Goal: Task Accomplishment & Management: Complete application form

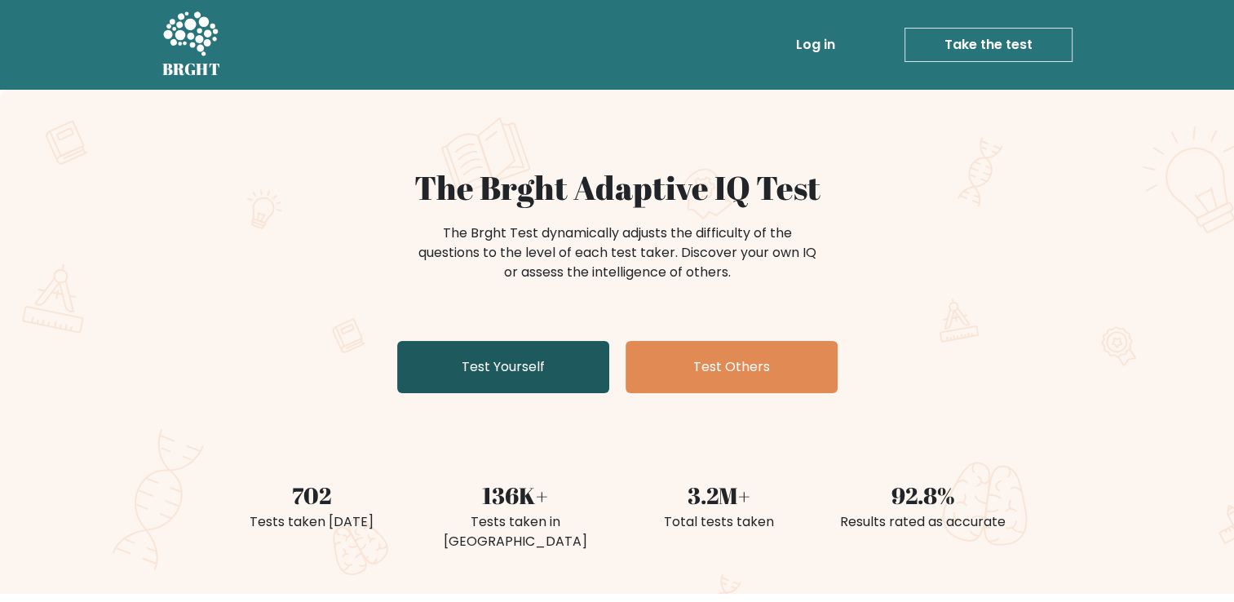
click at [523, 356] on link "Test Yourself" at bounding box center [503, 367] width 212 height 52
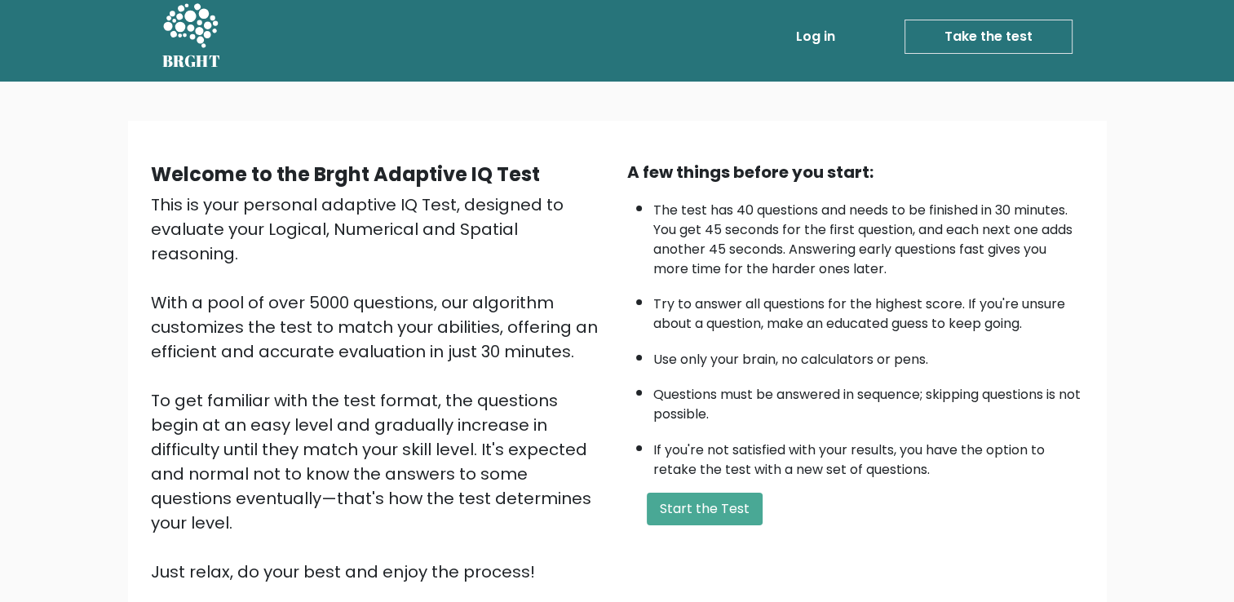
scroll to position [10, 0]
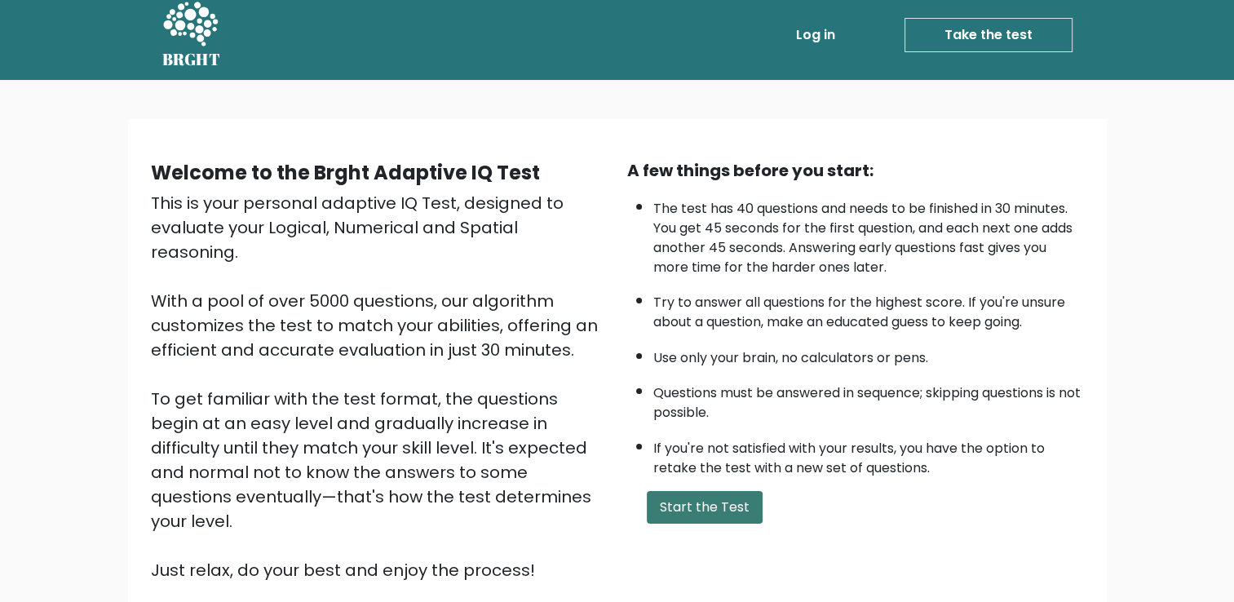
click at [715, 496] on button "Start the Test" at bounding box center [705, 507] width 116 height 33
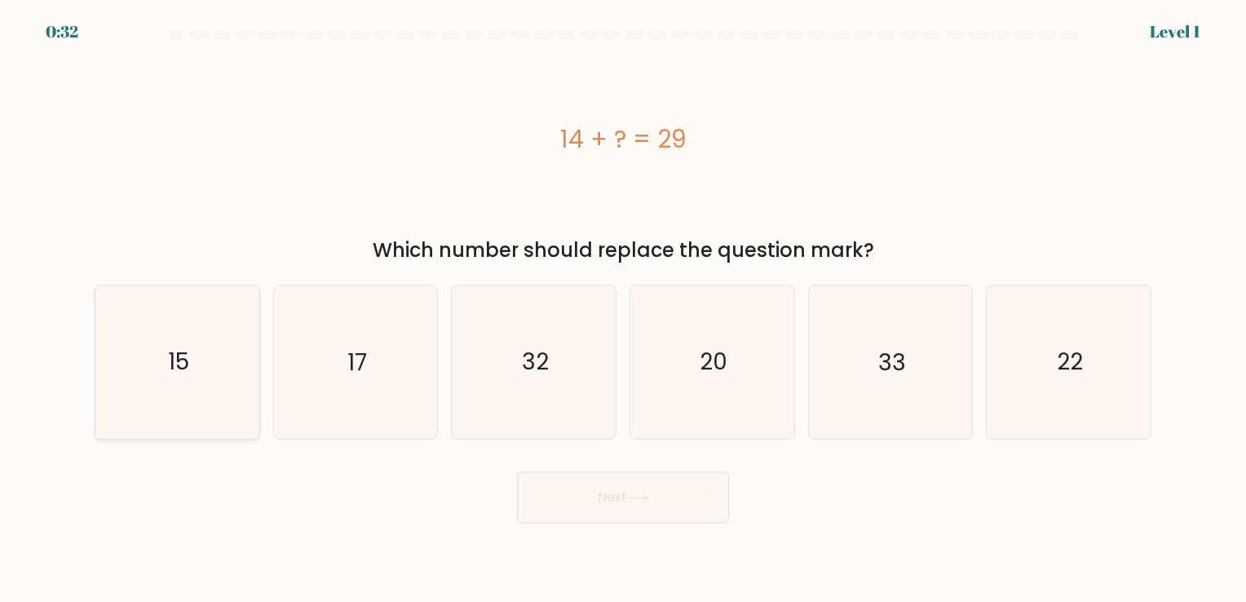
click at [203, 308] on icon "15" at bounding box center [177, 362] width 153 height 153
click at [623, 308] on input "a. 15" at bounding box center [623, 305] width 1 height 8
radio input "true"
click at [653, 480] on button "Next" at bounding box center [623, 498] width 212 height 52
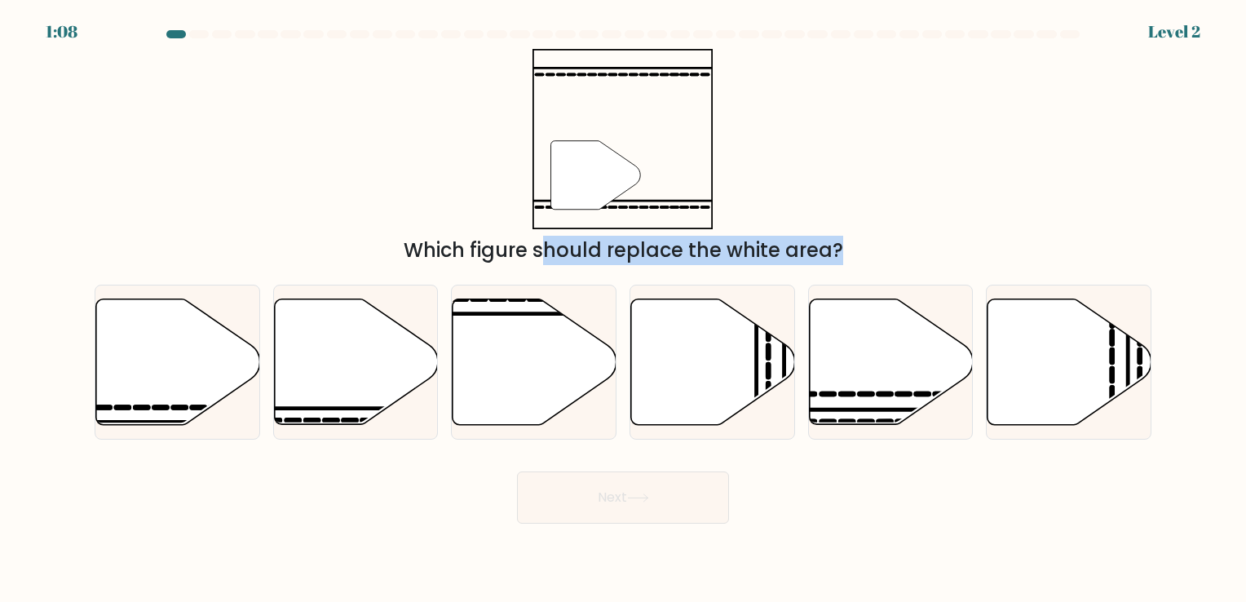
drag, startPoint x: 329, startPoint y: 317, endPoint x: 480, endPoint y: 152, distance: 223.4
click at [480, 152] on form at bounding box center [623, 277] width 1246 height 494
click at [376, 361] on icon at bounding box center [356, 362] width 164 height 126
click at [623, 309] on input "b." at bounding box center [623, 305] width 1 height 8
radio input "true"
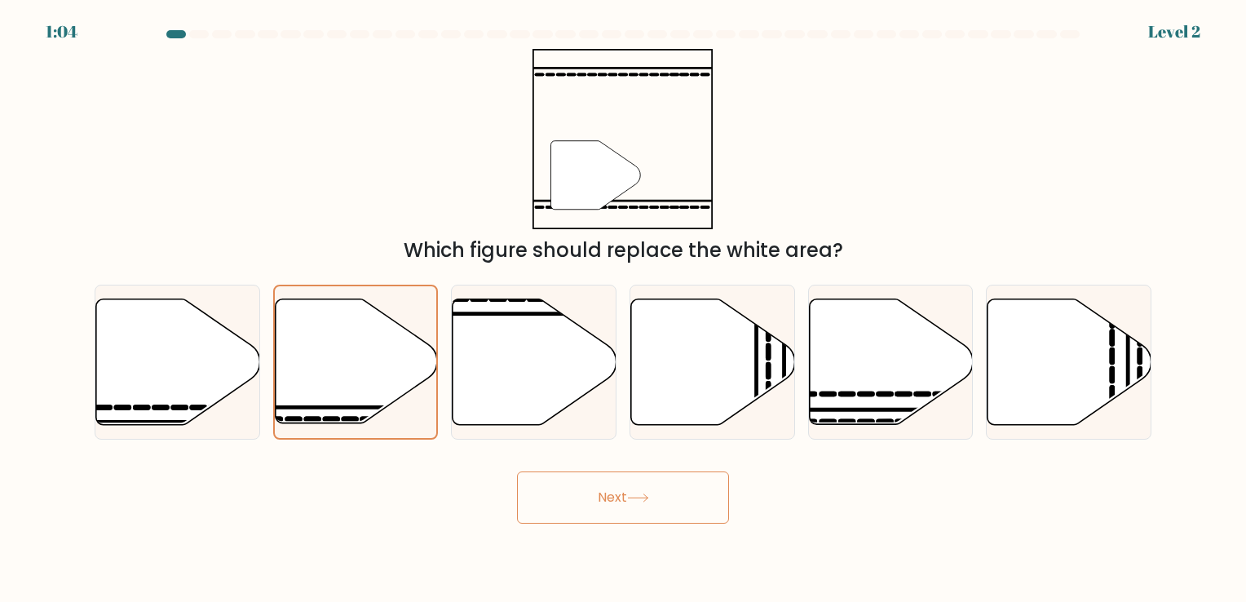
click at [609, 511] on button "Next" at bounding box center [623, 498] width 212 height 52
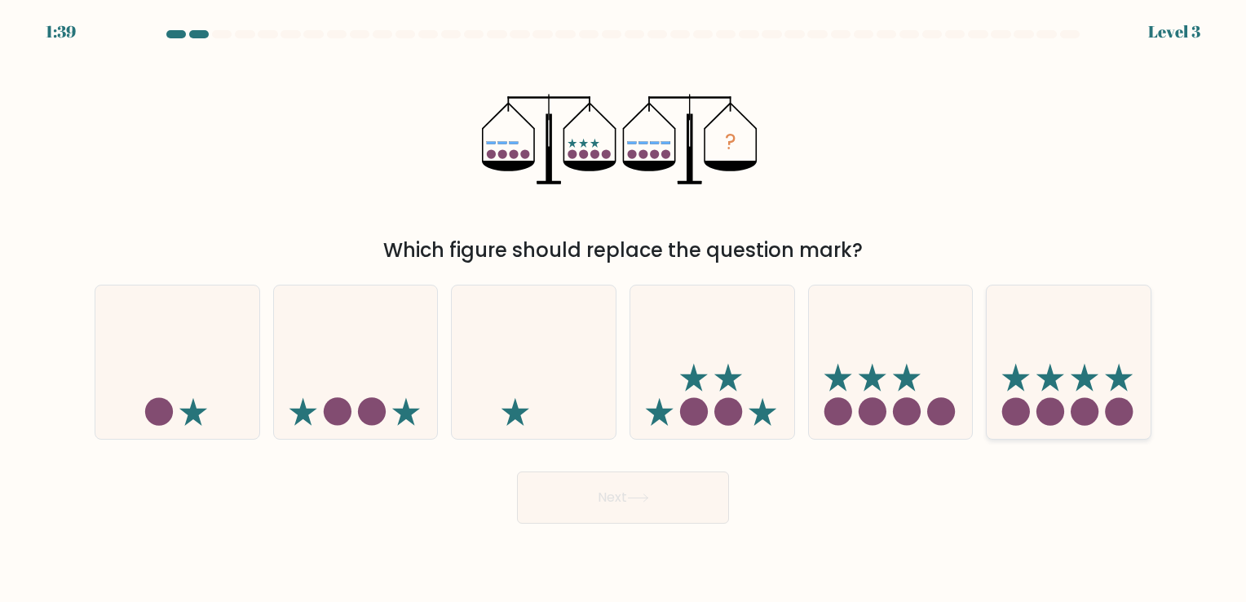
click at [1064, 353] on icon at bounding box center [1069, 361] width 164 height 135
click at [624, 309] on input "f." at bounding box center [623, 305] width 1 height 8
radio input "true"
click at [685, 515] on button "Next" at bounding box center [623, 498] width 212 height 52
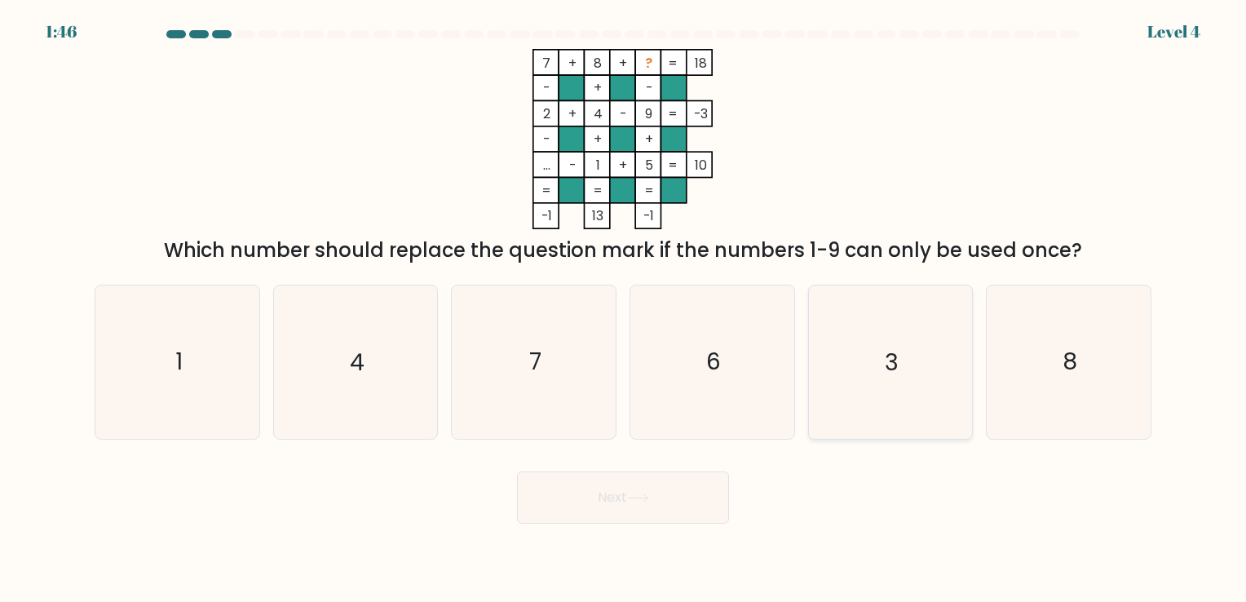
click at [945, 377] on icon "3" at bounding box center [890, 362] width 153 height 153
click at [624, 309] on input "e. 3" at bounding box center [623, 305] width 1 height 8
radio input "true"
click at [546, 501] on button "Next" at bounding box center [623, 498] width 212 height 52
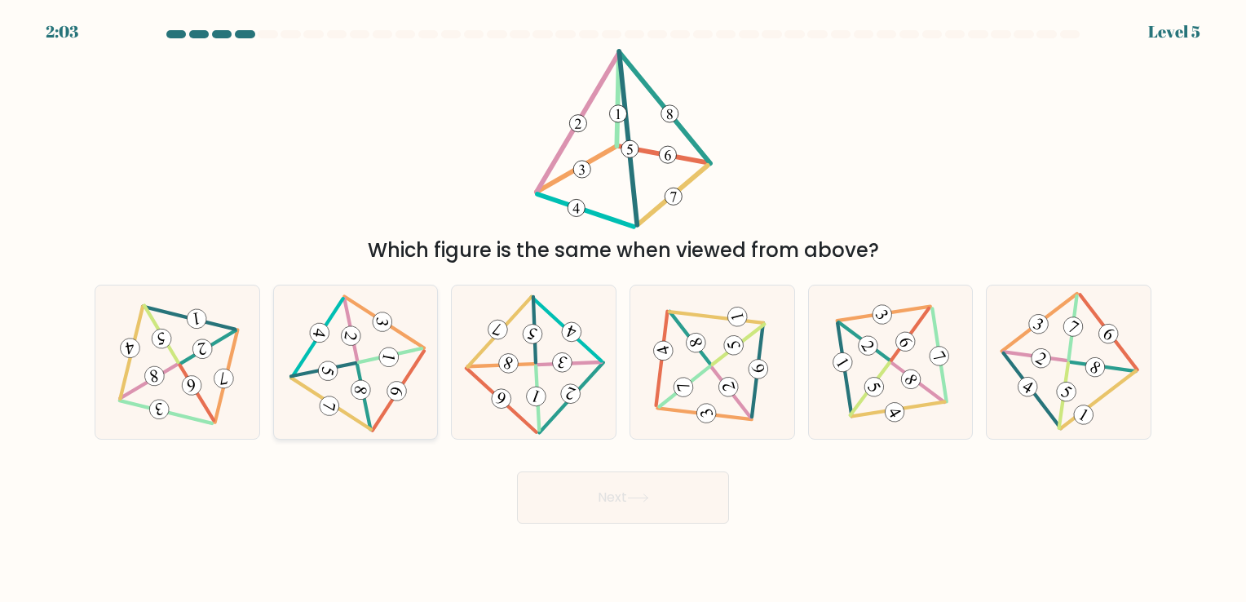
click at [401, 398] on 710 at bounding box center [397, 391] width 23 height 23
click at [623, 309] on input "b." at bounding box center [623, 305] width 1 height 8
radio input "true"
click at [638, 514] on button "Next" at bounding box center [623, 498] width 212 height 52
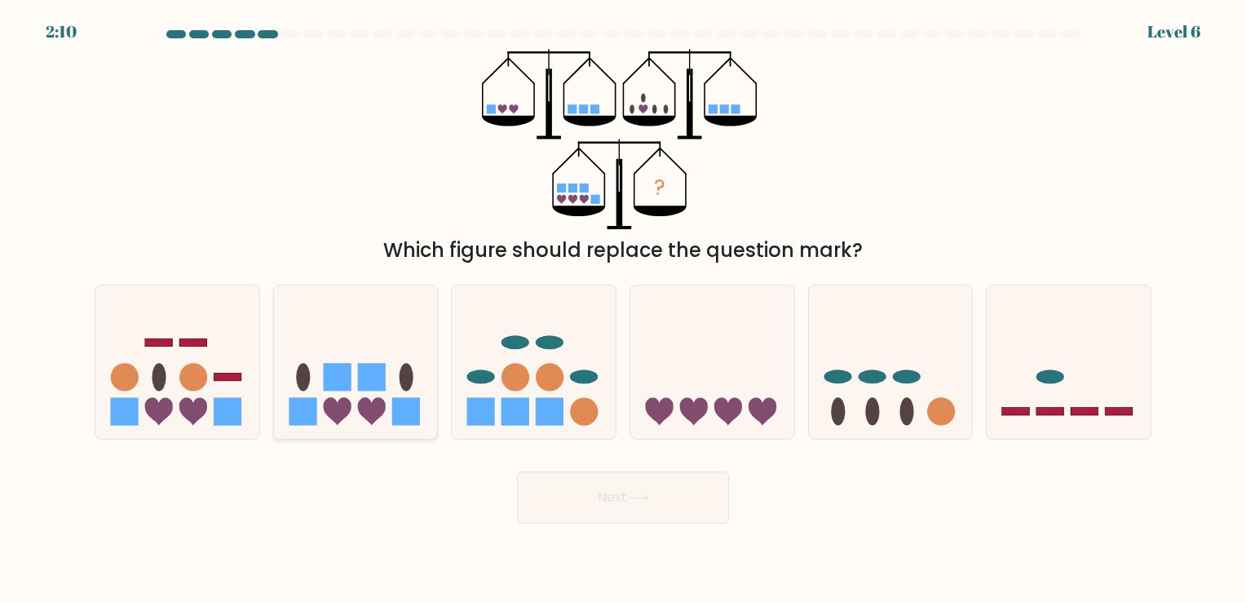
click at [330, 403] on icon at bounding box center [337, 412] width 28 height 28
click at [623, 309] on input "b." at bounding box center [623, 305] width 1 height 8
radio input "true"
click at [695, 493] on button "Next" at bounding box center [623, 498] width 212 height 52
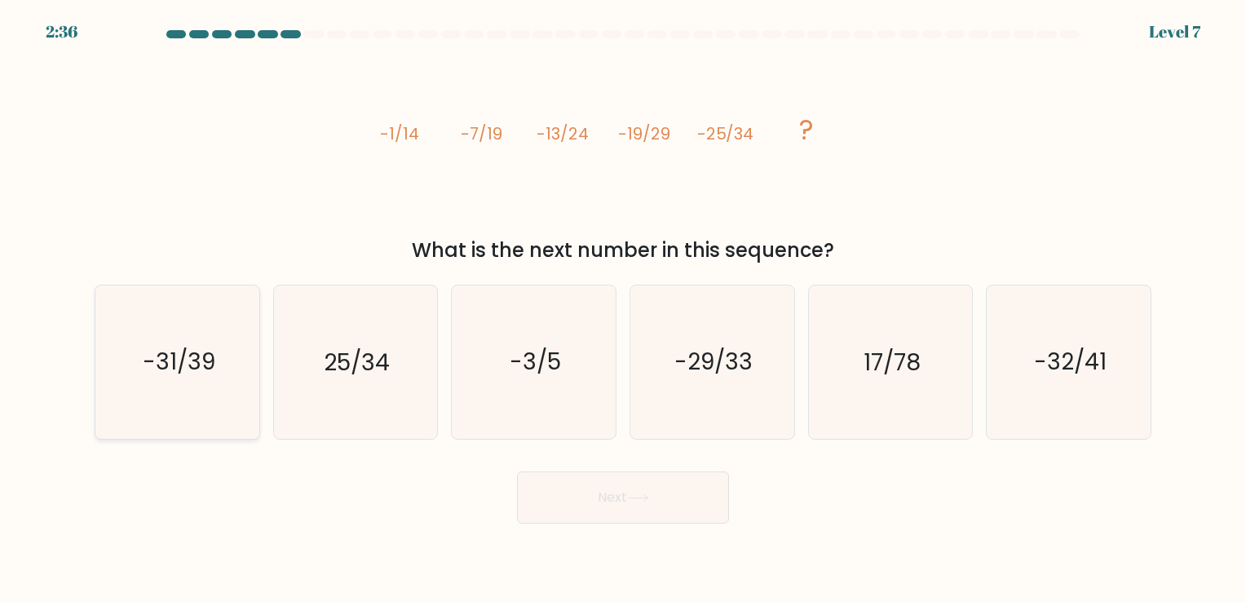
click at [179, 343] on icon "-31/39" at bounding box center [177, 362] width 153 height 153
click at [623, 309] on input "a. -31/39" at bounding box center [623, 305] width 1 height 8
radio input "true"
click at [179, 343] on icon "-31/39" at bounding box center [177, 361] width 151 height 151
click at [623, 309] on input "a. -31/39" at bounding box center [623, 305] width 1 height 8
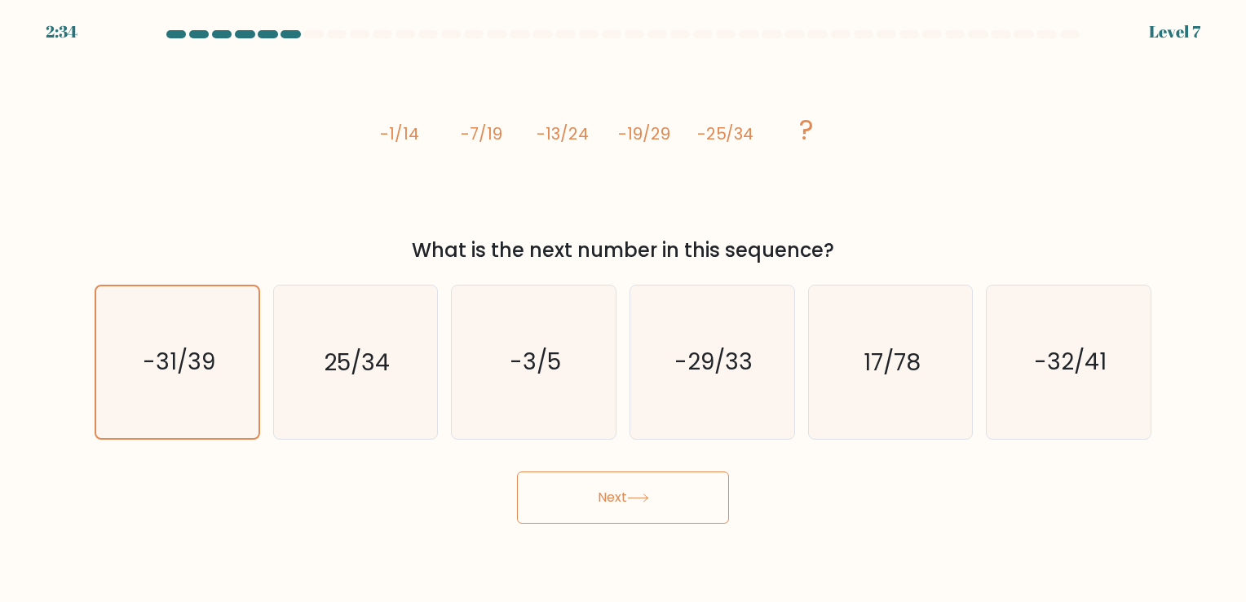
click at [587, 523] on button "Next" at bounding box center [623, 498] width 212 height 52
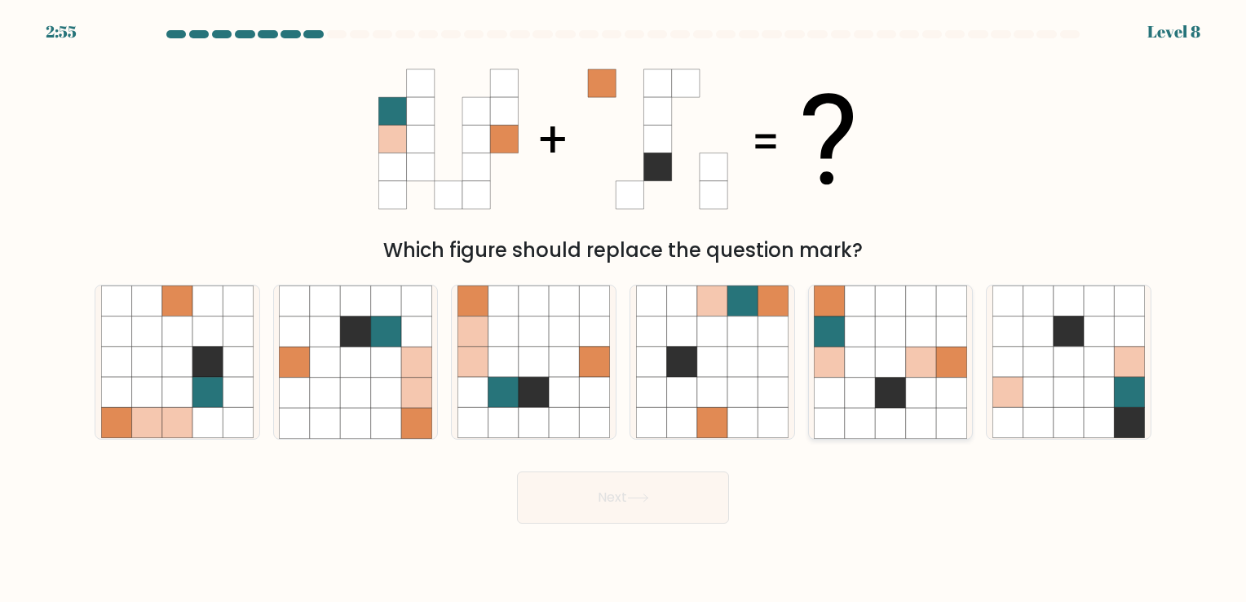
click at [878, 361] on icon at bounding box center [890, 362] width 30 height 30
click at [624, 309] on input "e." at bounding box center [623, 305] width 1 height 8
radio input "true"
click at [661, 487] on button "Next" at bounding box center [623, 498] width 212 height 52
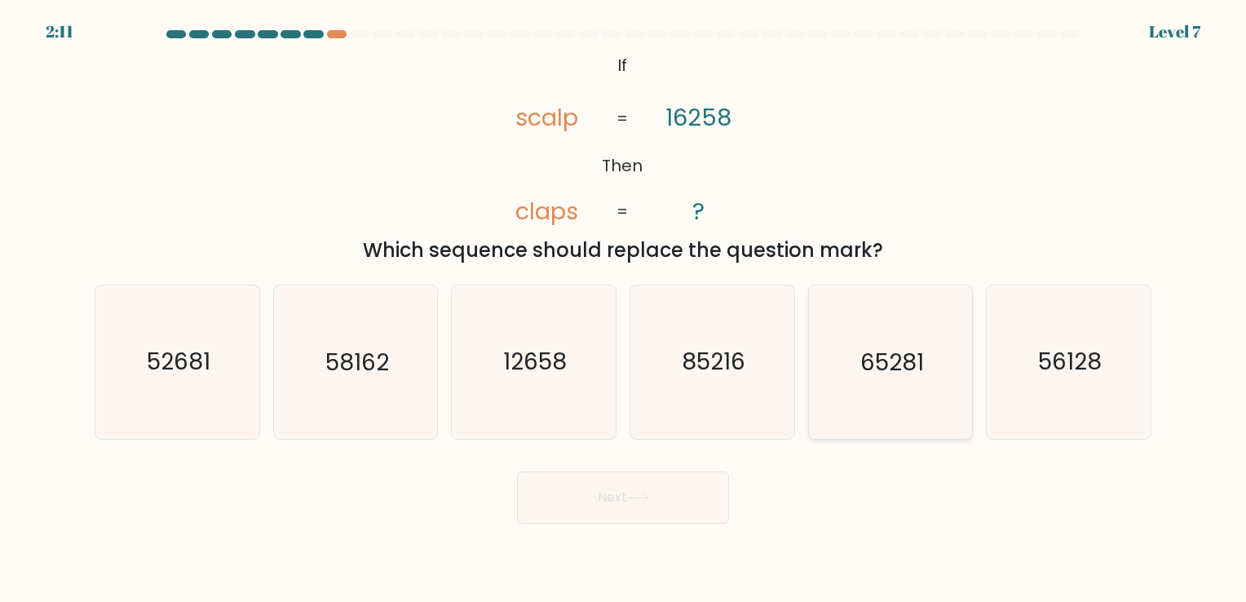
click at [906, 429] on icon "65281" at bounding box center [890, 362] width 153 height 153
click at [624, 309] on input "e. 65281" at bounding box center [623, 305] width 1 height 8
radio input "true"
click at [604, 501] on button "Next" at bounding box center [623, 498] width 212 height 52
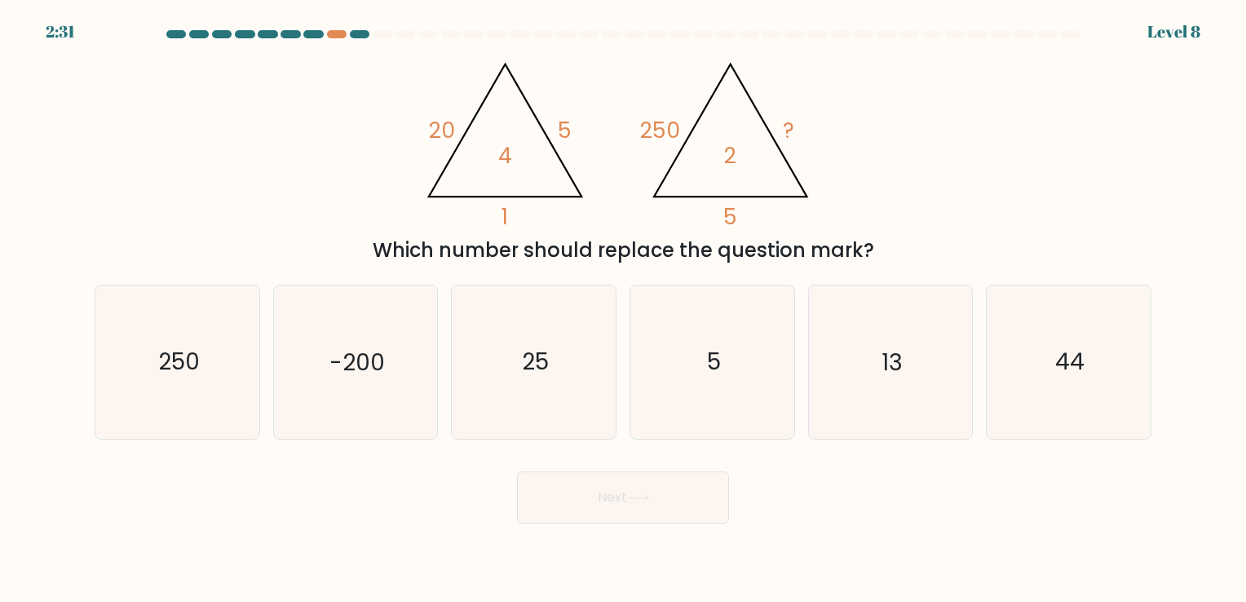
click at [604, 501] on button "Next" at bounding box center [623, 498] width 212 height 52
click at [572, 374] on icon "25" at bounding box center [534, 362] width 153 height 153
click at [623, 309] on input "c. 25" at bounding box center [623, 305] width 1 height 8
radio input "true"
click at [675, 509] on button "Next" at bounding box center [623, 498] width 212 height 52
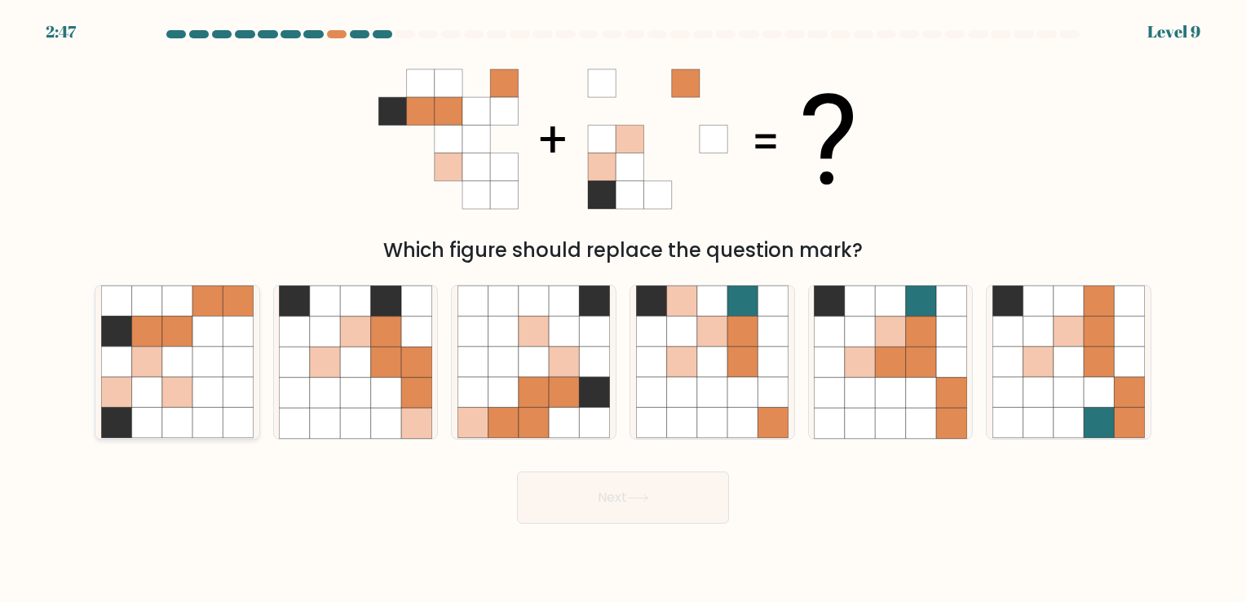
click at [201, 325] on icon at bounding box center [208, 332] width 30 height 30
click at [623, 309] on input "a." at bounding box center [623, 305] width 1 height 8
radio input "true"
click at [705, 511] on button "Next" at bounding box center [623, 498] width 212 height 52
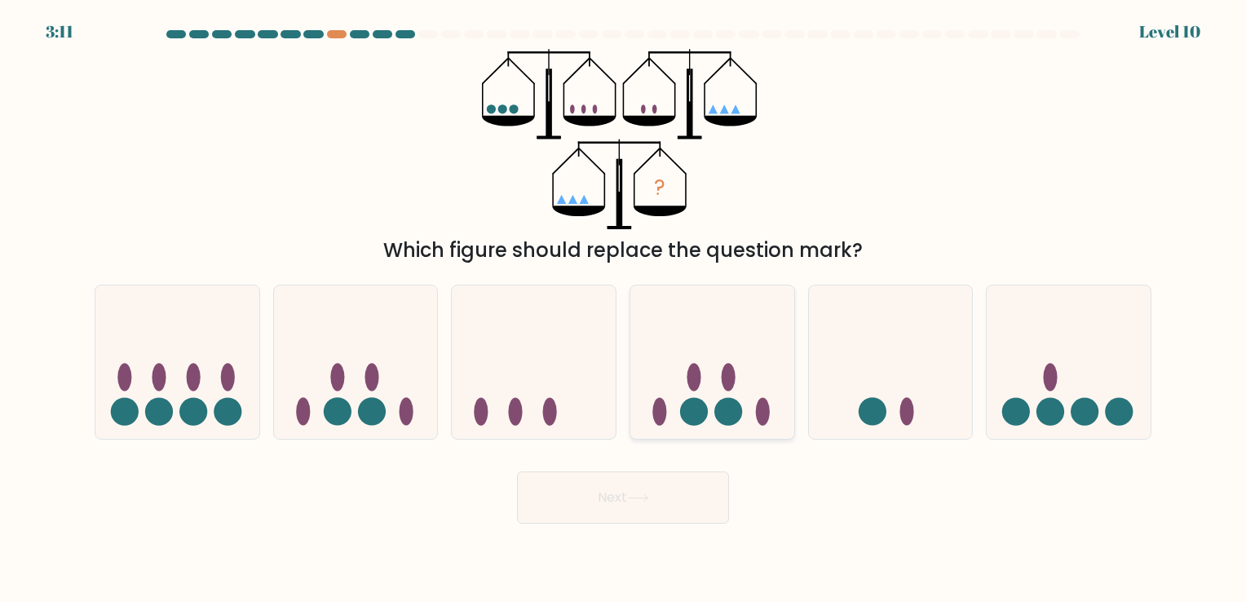
click at [711, 370] on icon at bounding box center [713, 361] width 164 height 135
click at [624, 309] on input "d." at bounding box center [623, 305] width 1 height 8
radio input "true"
click at [1090, 401] on circle at bounding box center [1086, 412] width 28 height 28
click at [624, 309] on input "f." at bounding box center [623, 305] width 1 height 8
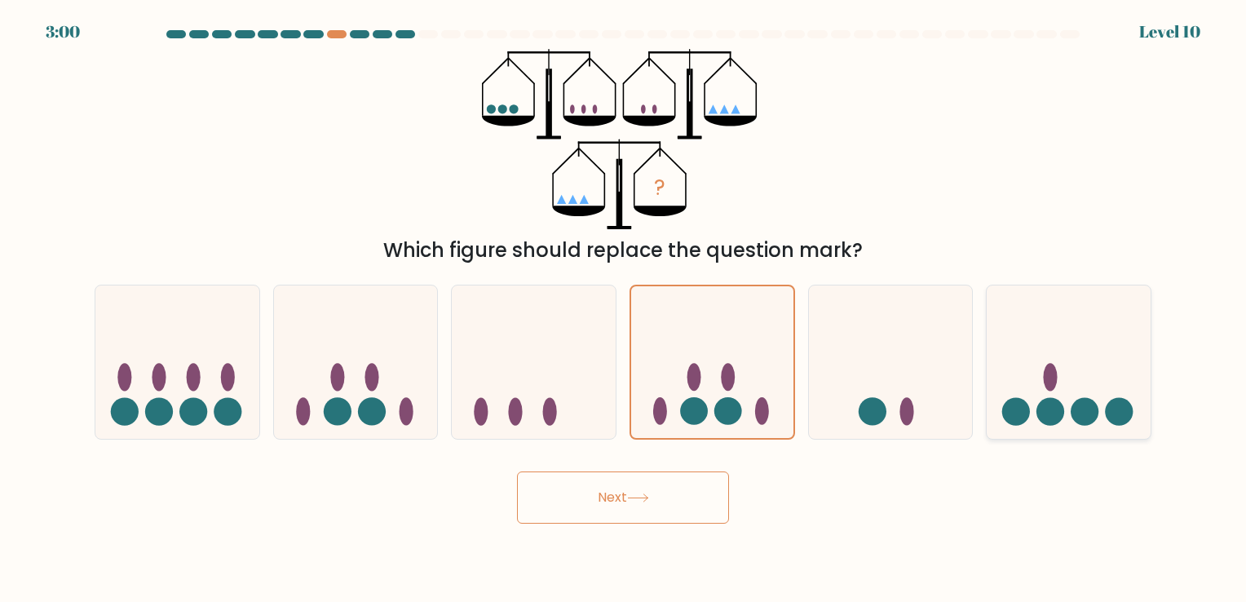
radio input "true"
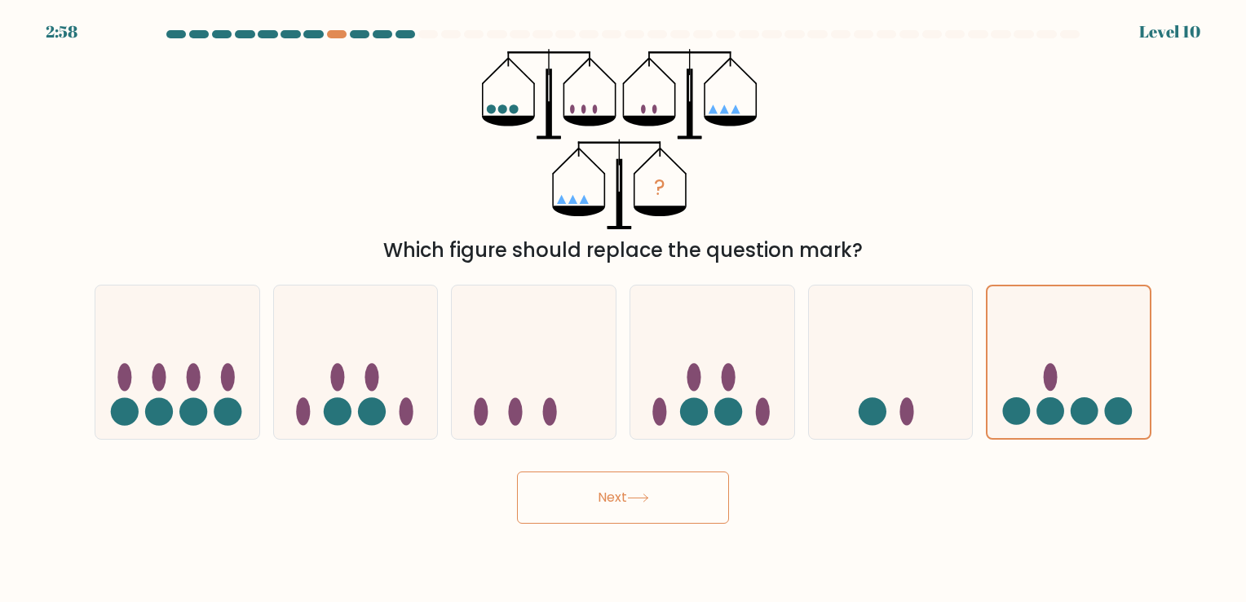
click at [613, 498] on button "Next" at bounding box center [623, 498] width 212 height 52
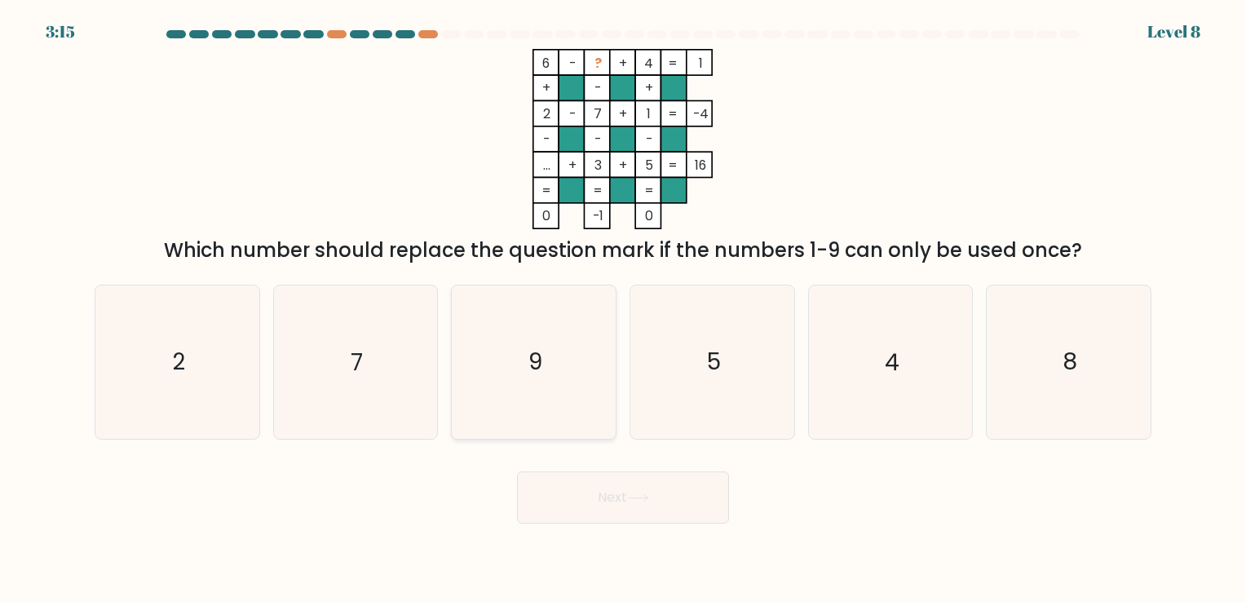
click at [492, 365] on icon "9" at bounding box center [534, 362] width 153 height 153
click at [623, 309] on input "c. 9" at bounding box center [623, 305] width 1 height 8
radio input "true"
click at [689, 491] on button "Next" at bounding box center [623, 498] width 212 height 52
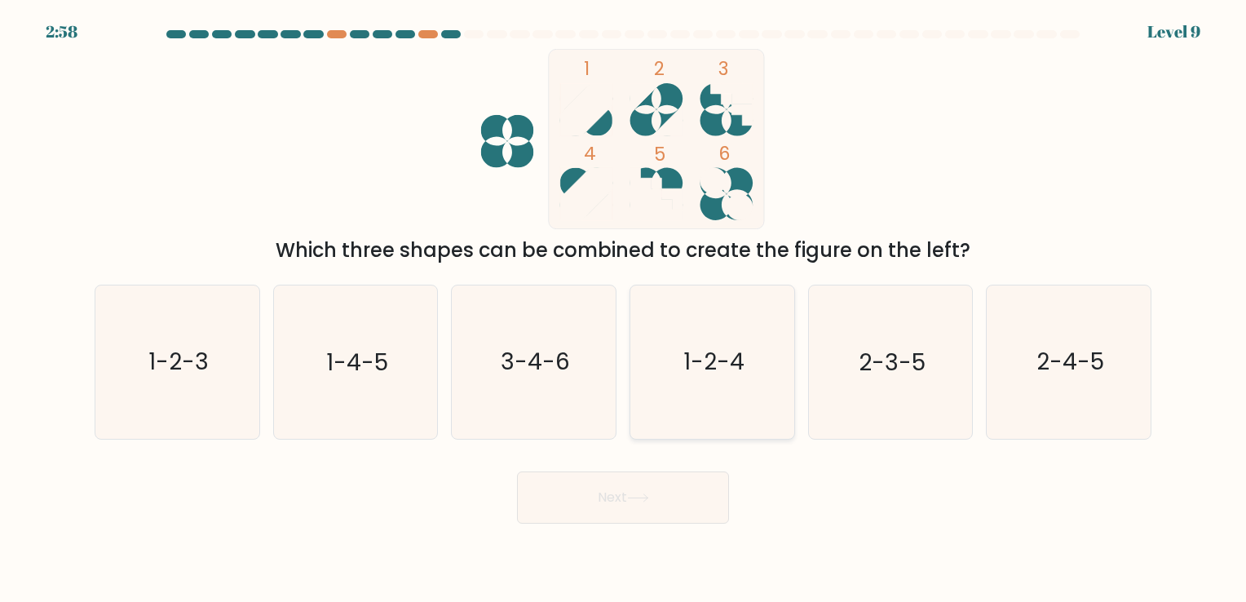
click at [711, 334] on icon "1-2-4" at bounding box center [712, 362] width 153 height 153
click at [624, 309] on input "d. 1-2-4" at bounding box center [623, 305] width 1 height 8
radio input "true"
click at [666, 503] on button "Next" at bounding box center [623, 498] width 212 height 52
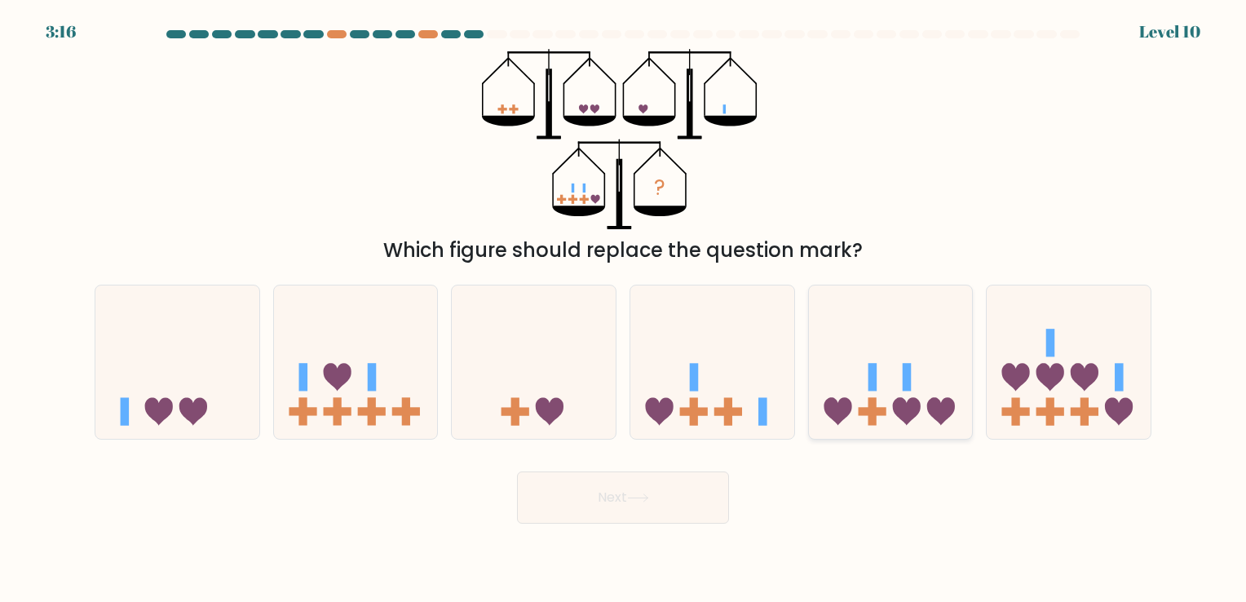
click at [860, 376] on icon at bounding box center [891, 361] width 164 height 135
click at [624, 309] on input "e." at bounding box center [623, 305] width 1 height 8
radio input "true"
click at [586, 511] on button "Next" at bounding box center [623, 498] width 212 height 52
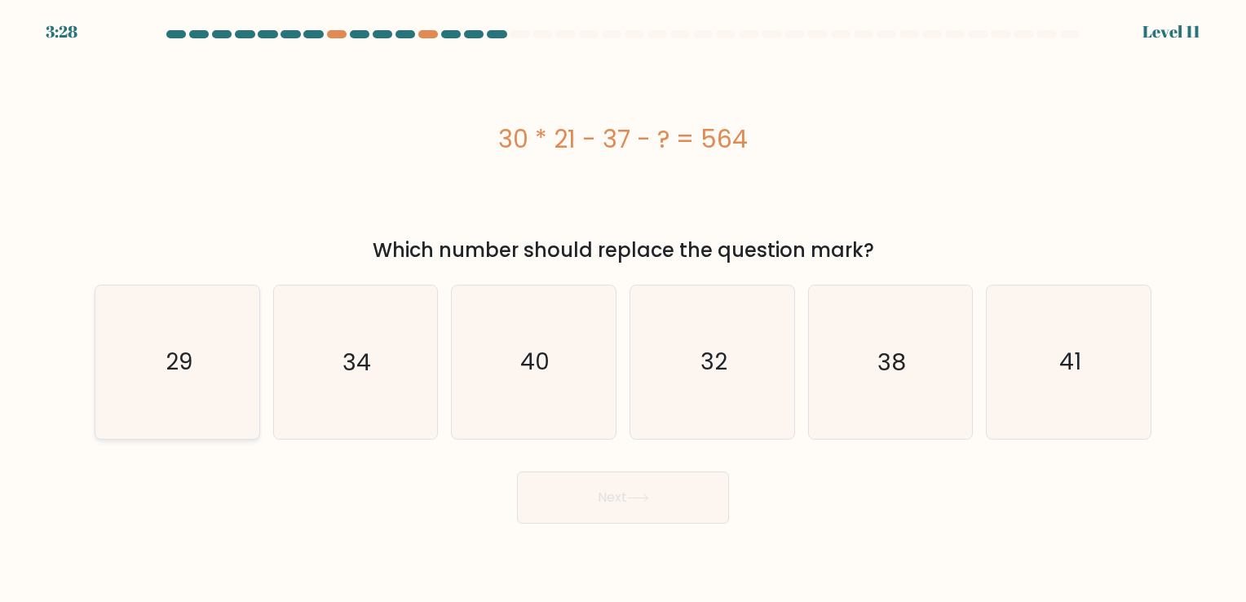
click at [197, 352] on icon "29" at bounding box center [177, 362] width 153 height 153
click at [623, 309] on input "a. 29" at bounding box center [623, 305] width 1 height 8
radio input "true"
click at [668, 514] on button "Next" at bounding box center [623, 498] width 212 height 52
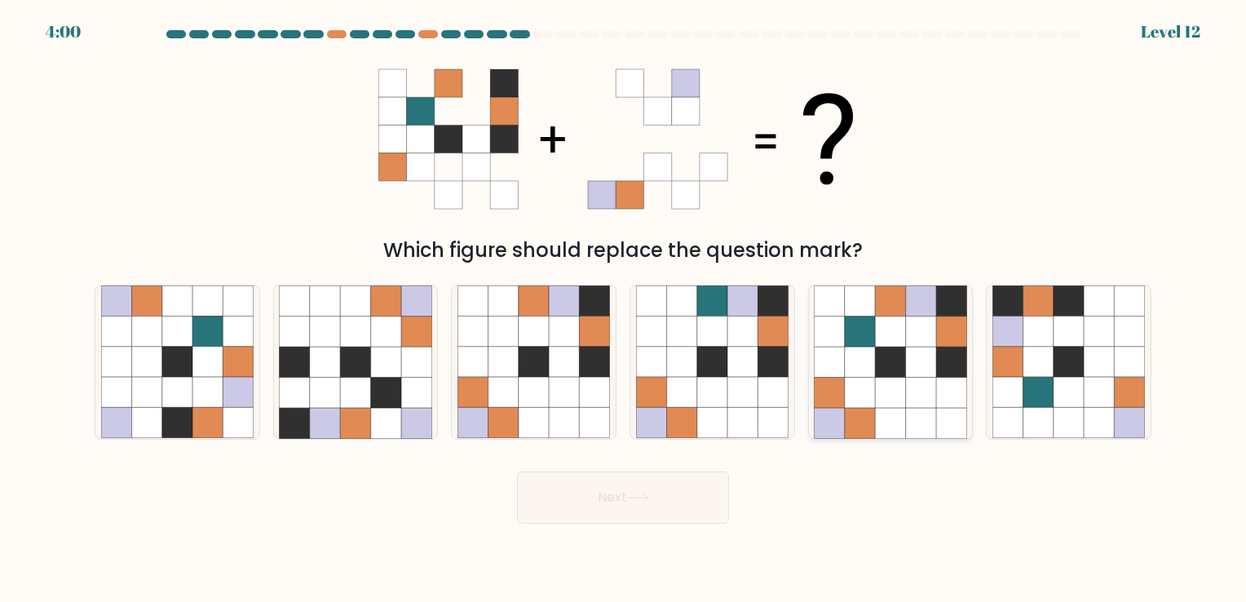
click at [886, 394] on icon at bounding box center [890, 393] width 30 height 30
click at [624, 309] on input "e." at bounding box center [623, 305] width 1 height 8
radio input "true"
click at [659, 514] on button "Next" at bounding box center [623, 498] width 212 height 52
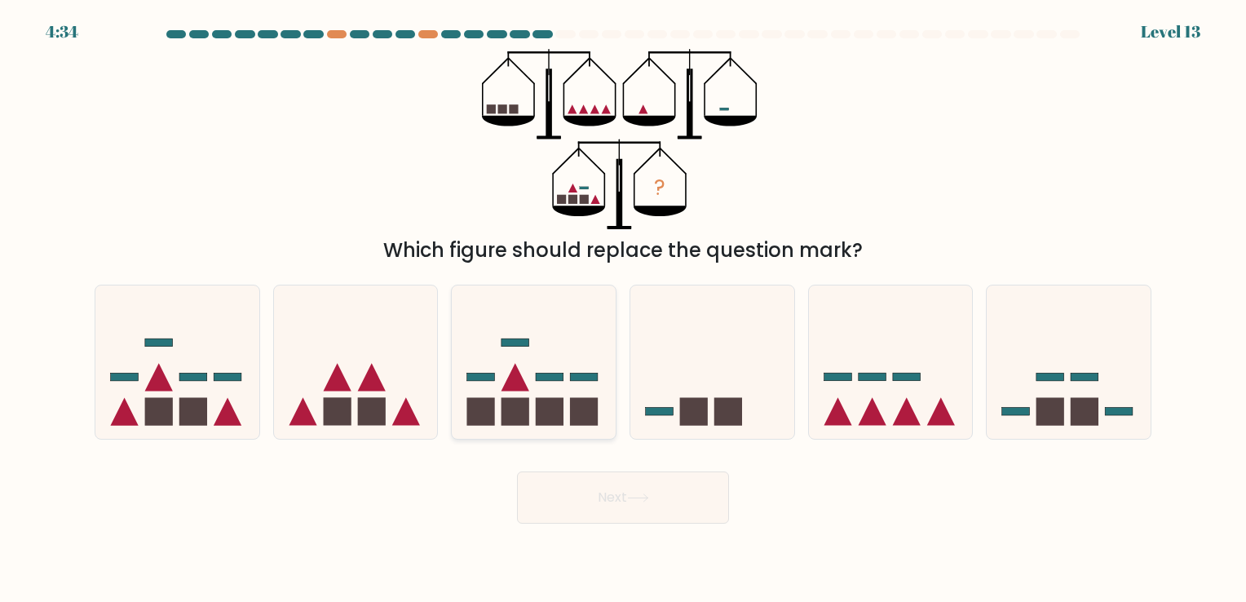
click at [482, 365] on icon at bounding box center [534, 361] width 164 height 135
click at [623, 309] on input "c." at bounding box center [623, 305] width 1 height 8
radio input "true"
click at [219, 370] on icon at bounding box center [177, 361] width 164 height 135
click at [623, 309] on input "a." at bounding box center [623, 305] width 1 height 8
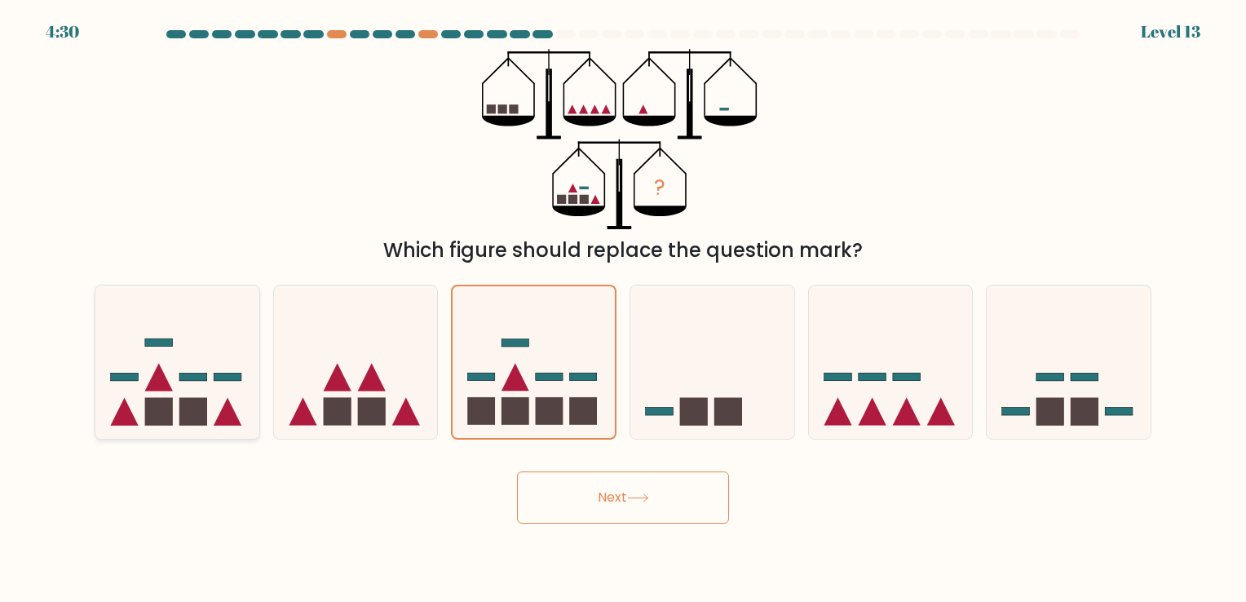
radio input "true"
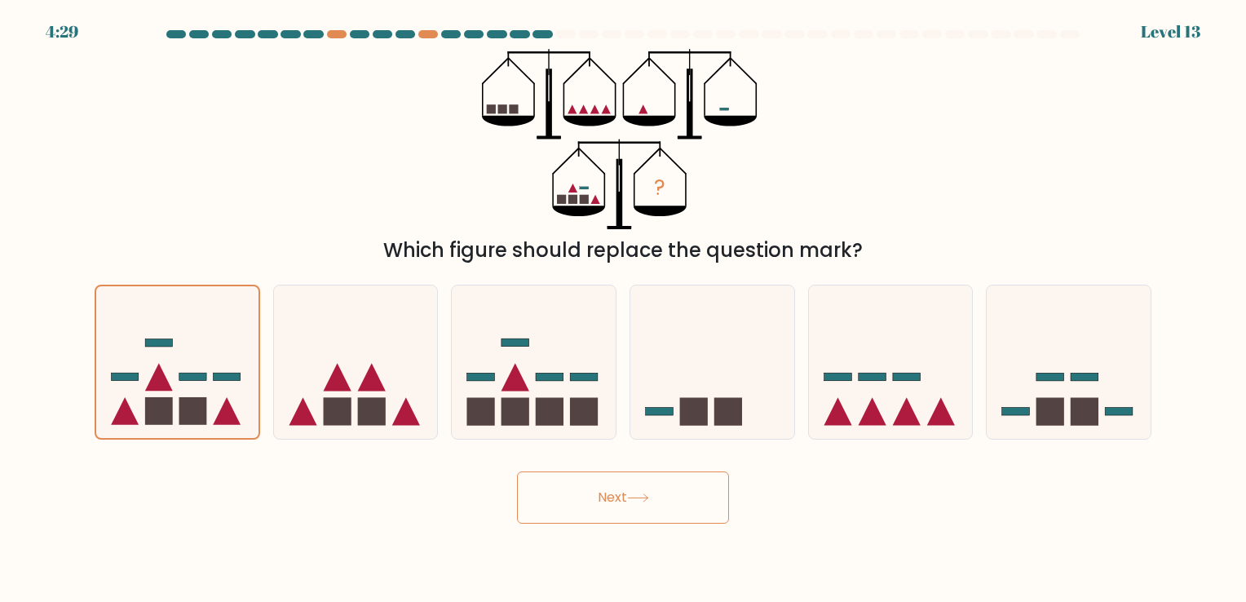
click at [635, 513] on button "Next" at bounding box center [623, 498] width 212 height 52
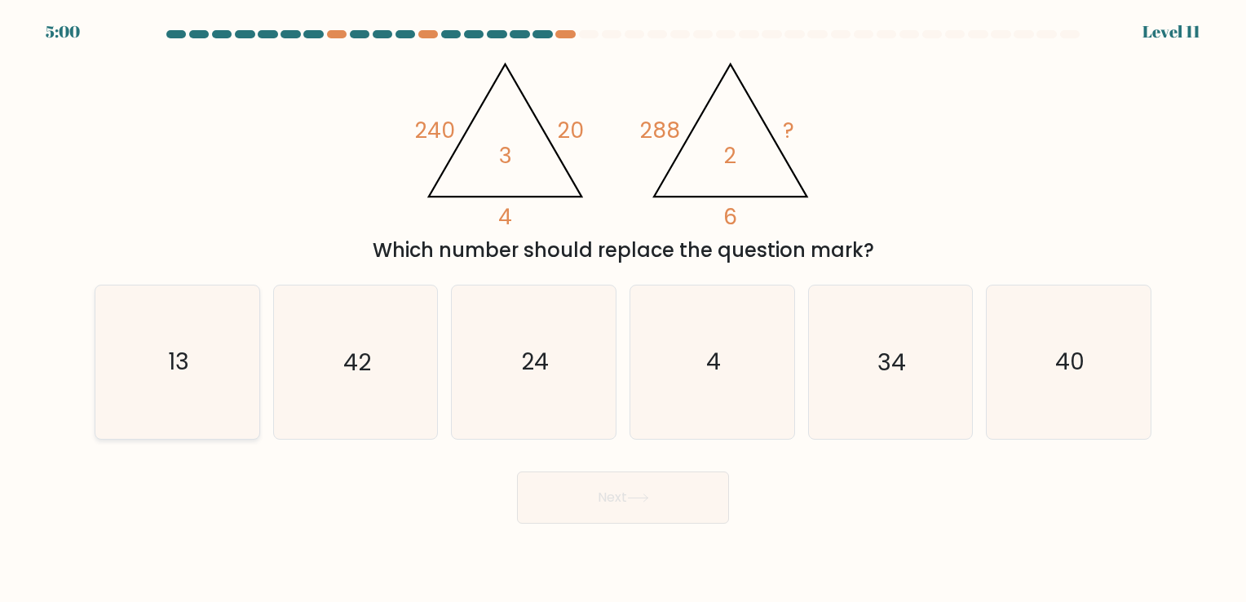
click at [210, 388] on icon "13" at bounding box center [177, 362] width 153 height 153
click at [623, 309] on input "a. 13" at bounding box center [623, 305] width 1 height 8
radio input "true"
click at [628, 498] on button "Next" at bounding box center [623, 498] width 212 height 52
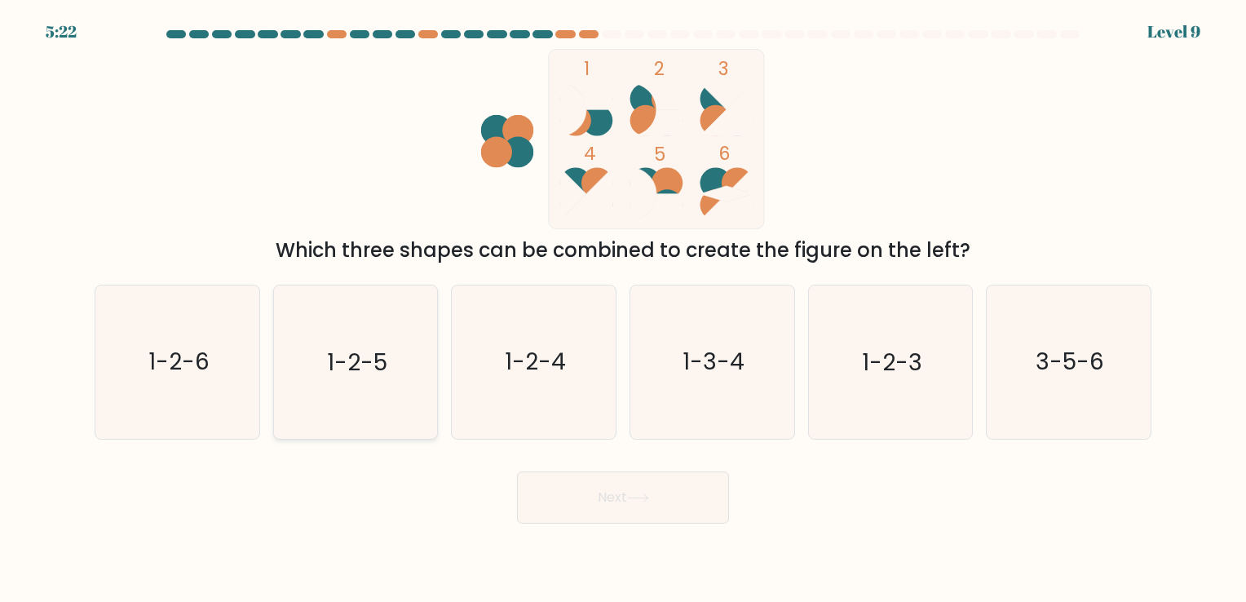
click at [376, 405] on icon "1-2-5" at bounding box center [355, 362] width 153 height 153
click at [623, 309] on input "b. 1-2-5" at bounding box center [623, 305] width 1 height 8
radio input "true"
click at [689, 512] on button "Next" at bounding box center [623, 498] width 212 height 52
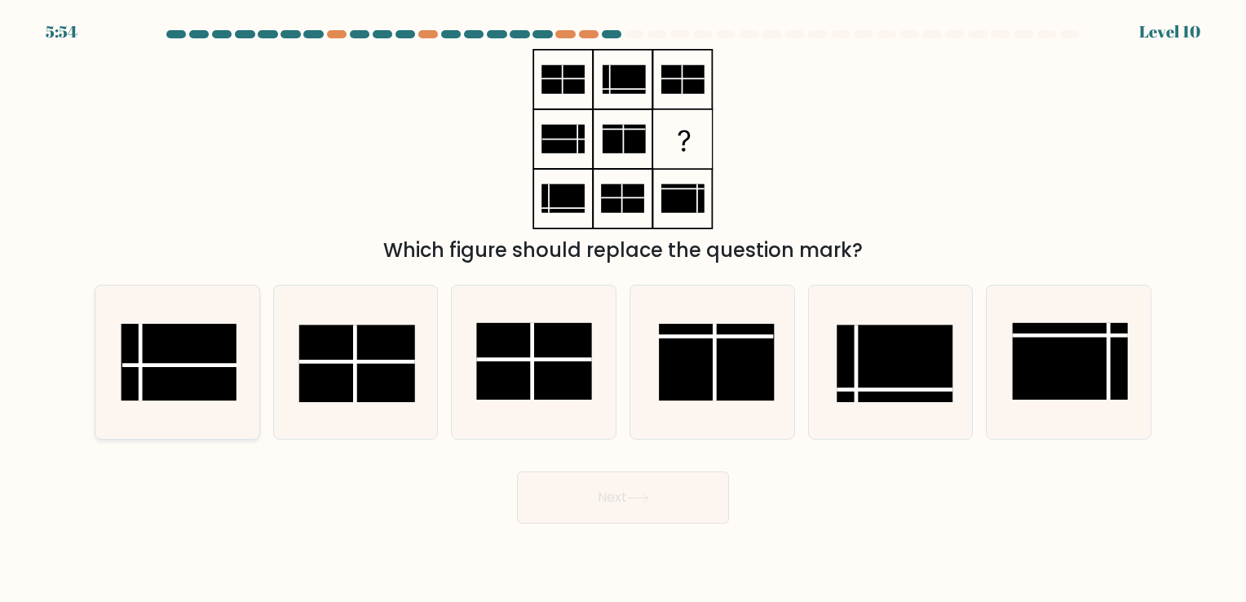
click at [189, 375] on rect at bounding box center [179, 362] width 116 height 77
click at [623, 309] on input "a." at bounding box center [623, 305] width 1 height 8
radio input "true"
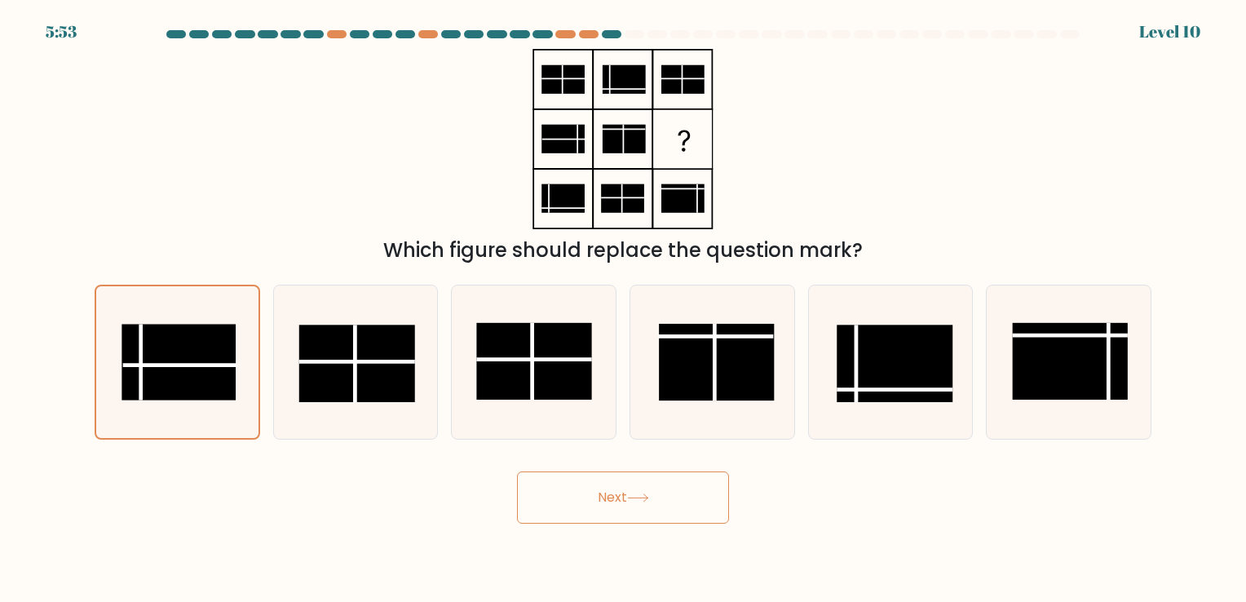
click at [657, 494] on button "Next" at bounding box center [623, 498] width 212 height 52
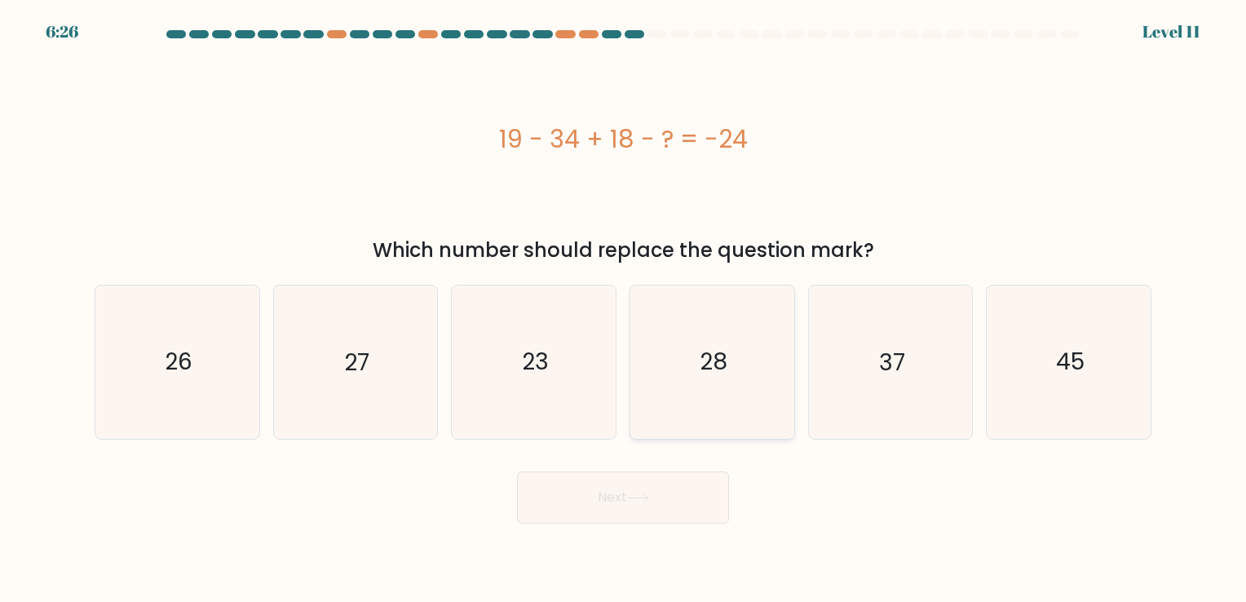
click at [759, 340] on icon "28" at bounding box center [712, 362] width 153 height 153
click at [624, 309] on input "d. 28" at bounding box center [623, 305] width 1 height 8
radio input "true"
click at [658, 500] on button "Next" at bounding box center [623, 498] width 212 height 52
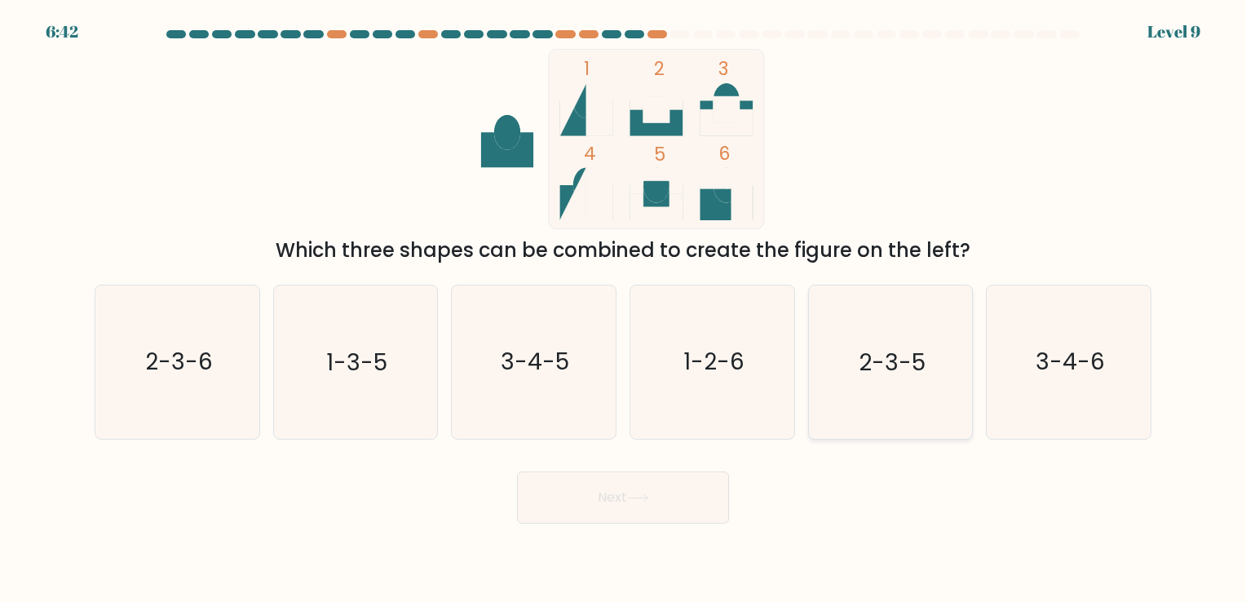
click at [905, 369] on text "2-3-5" at bounding box center [892, 363] width 67 height 32
click at [624, 309] on input "e. 2-3-5" at bounding box center [623, 305] width 1 height 8
radio input "true"
click at [600, 479] on button "Next" at bounding box center [623, 498] width 212 height 52
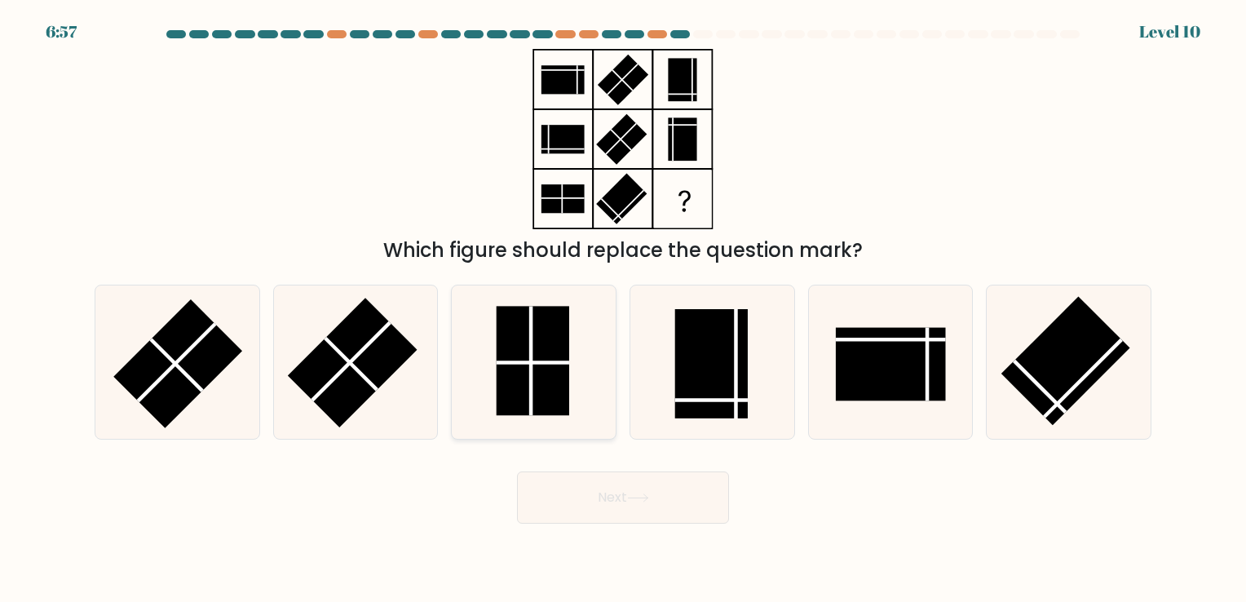
click at [561, 402] on rect at bounding box center [533, 361] width 73 height 109
click at [623, 309] on input "c." at bounding box center [623, 305] width 1 height 8
radio input "true"
click at [649, 518] on button "Next" at bounding box center [623, 498] width 212 height 52
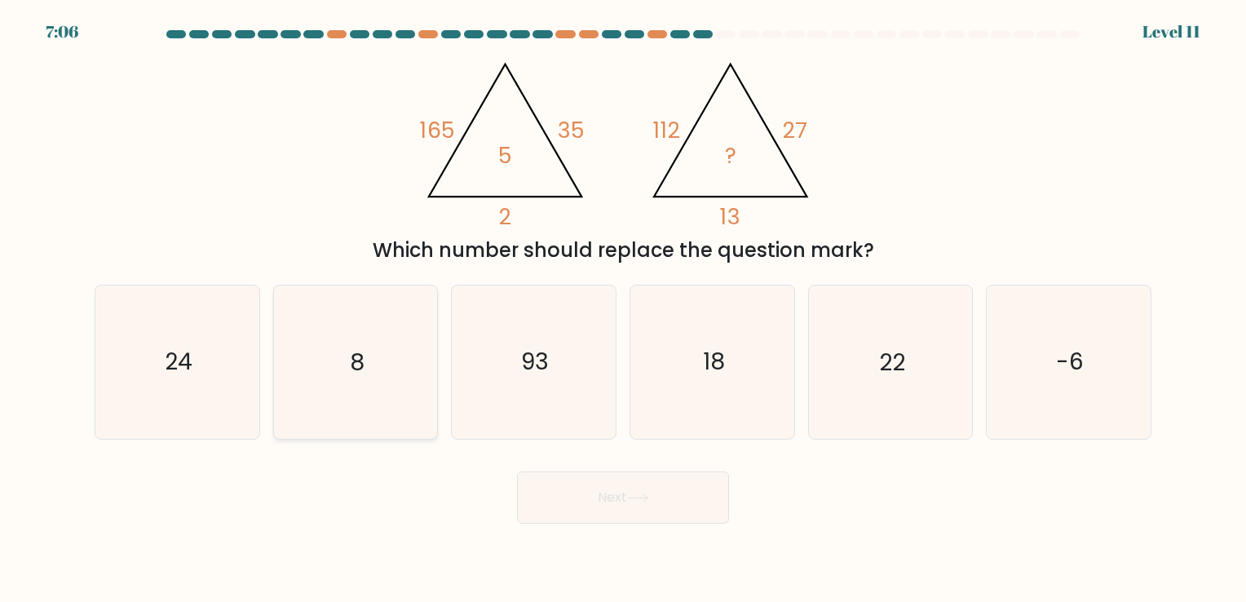
click at [350, 380] on icon "8" at bounding box center [355, 362] width 153 height 153
click at [623, 309] on input "b. 8" at bounding box center [623, 305] width 1 height 8
radio input "true"
click at [669, 488] on button "Next" at bounding box center [623, 498] width 212 height 52
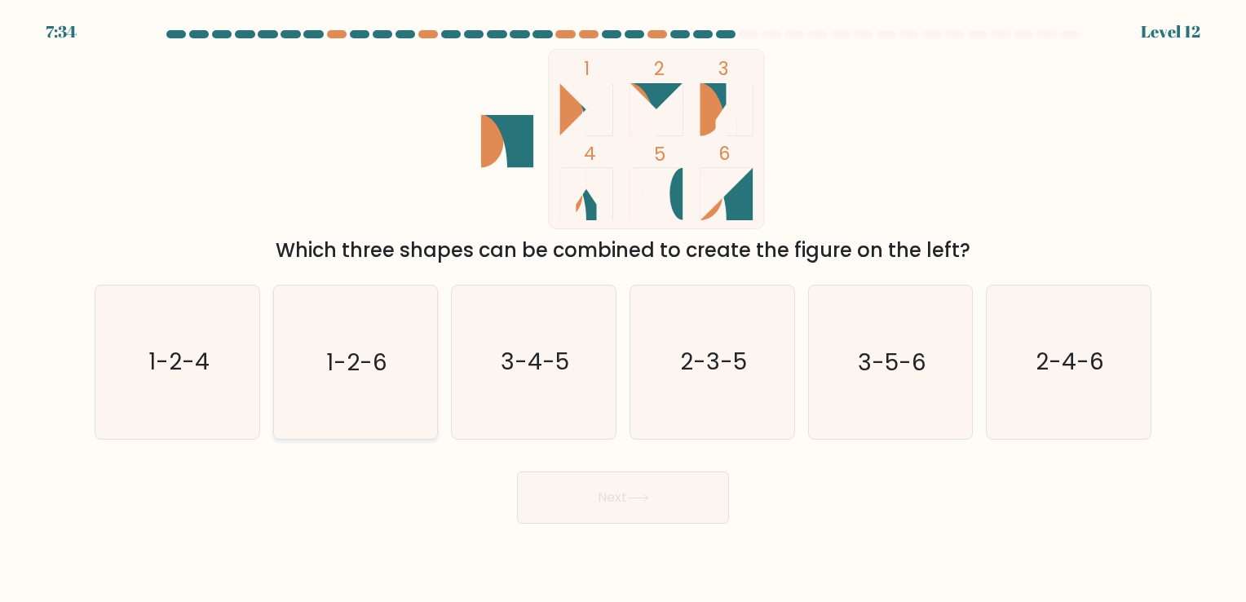
click at [325, 361] on icon "1-2-6" at bounding box center [355, 362] width 153 height 153
click at [623, 309] on input "b. 1-2-6" at bounding box center [623, 305] width 1 height 8
radio input "true"
click at [630, 506] on button "Next" at bounding box center [623, 498] width 212 height 52
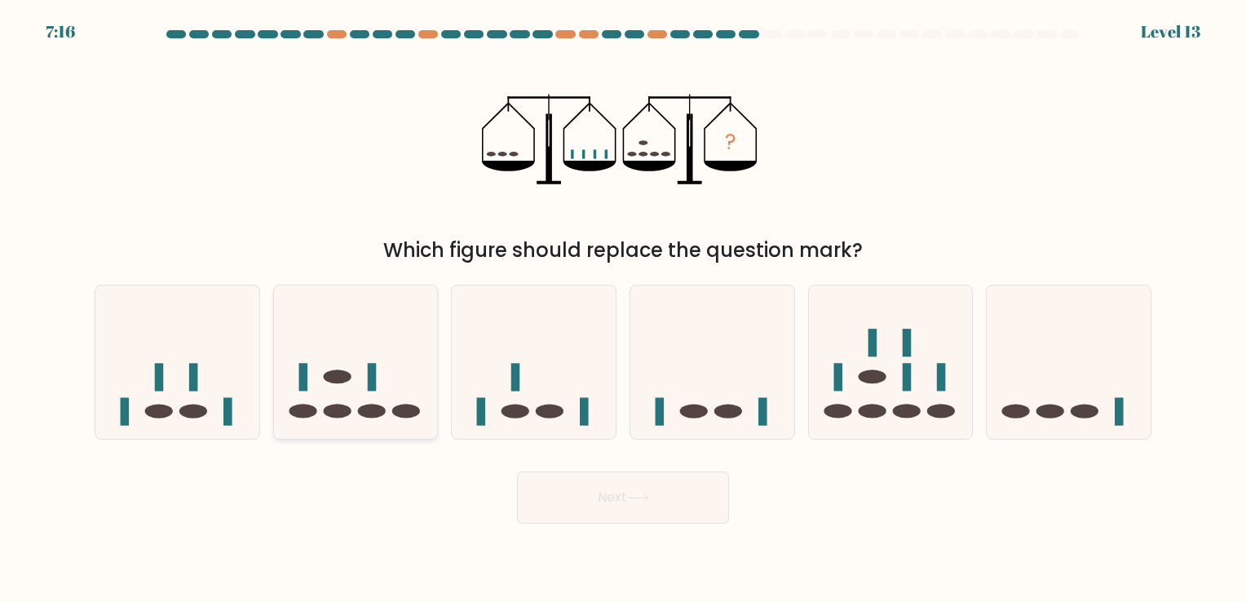
click at [412, 377] on icon at bounding box center [356, 361] width 164 height 135
click at [623, 309] on input "b." at bounding box center [623, 305] width 1 height 8
radio input "true"
click at [613, 509] on button "Next" at bounding box center [623, 498] width 212 height 52
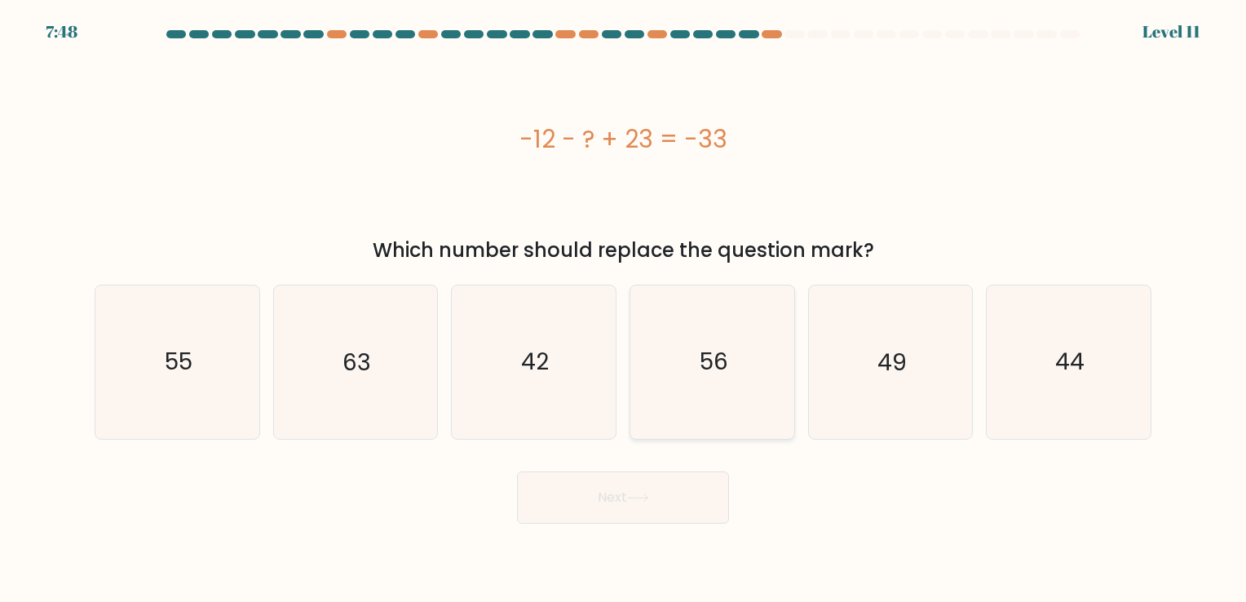
click at [676, 404] on icon "56" at bounding box center [712, 362] width 153 height 153
click at [624, 309] on input "d. 56" at bounding box center [623, 305] width 1 height 8
radio input "true"
click at [695, 507] on button "Next" at bounding box center [623, 498] width 212 height 52
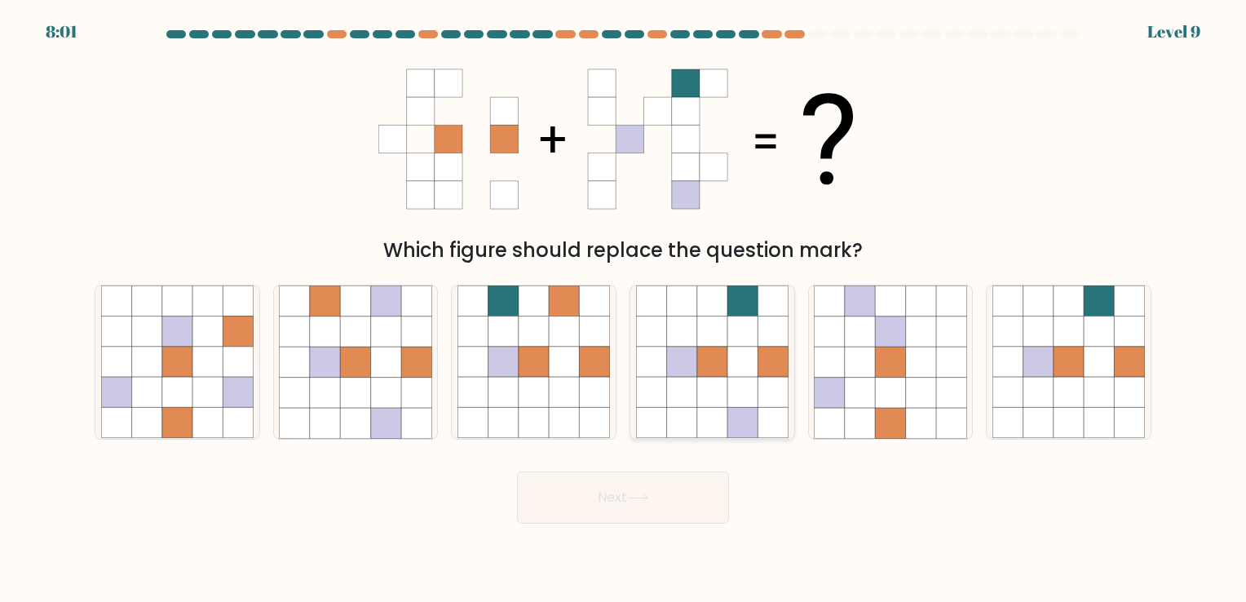
click at [698, 387] on icon at bounding box center [712, 393] width 30 height 30
click at [624, 309] on input "d." at bounding box center [623, 305] width 1 height 8
radio input "true"
click at [658, 508] on button "Next" at bounding box center [623, 498] width 212 height 52
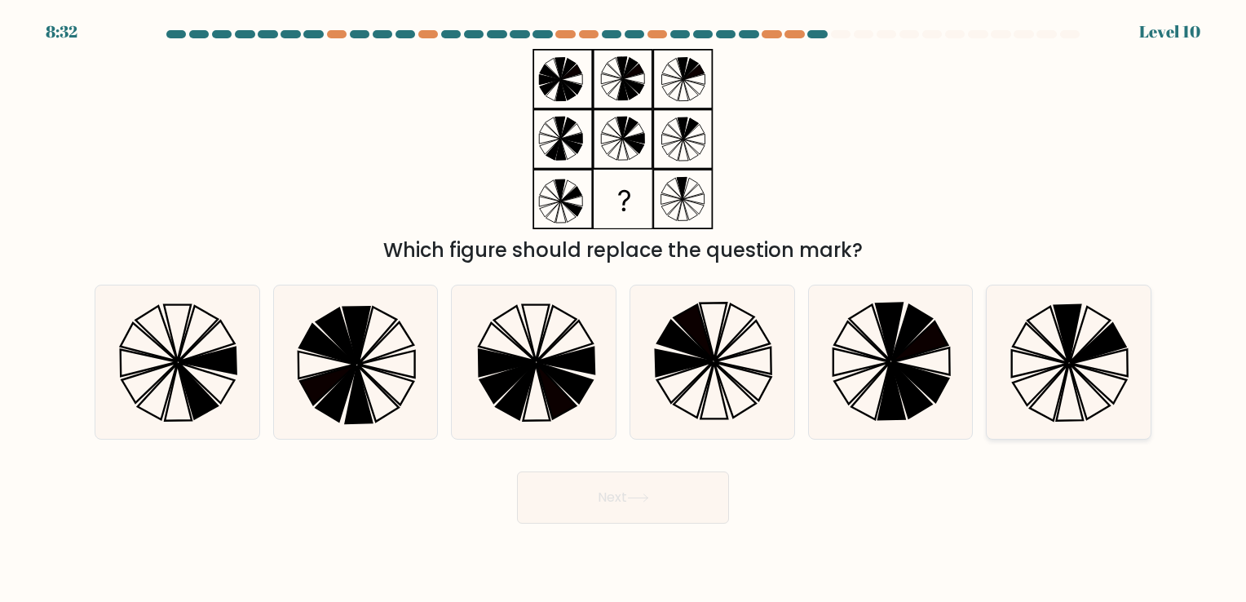
click at [1064, 328] on icon at bounding box center [1068, 333] width 27 height 57
click at [624, 309] on input "f." at bounding box center [623, 305] width 1 height 8
radio input "true"
click at [661, 504] on button "Next" at bounding box center [623, 498] width 212 height 52
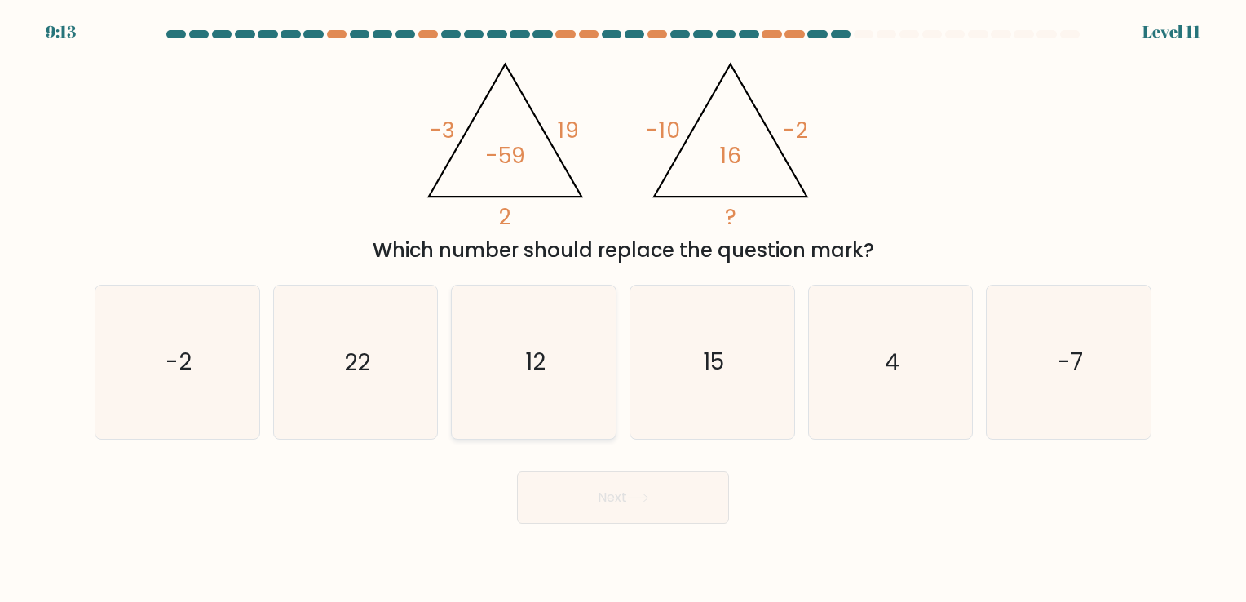
click at [489, 321] on icon "12" at bounding box center [534, 362] width 153 height 153
click at [623, 309] on input "c. 12" at bounding box center [623, 305] width 1 height 8
radio input "true"
click at [998, 364] on icon "-7" at bounding box center [1069, 362] width 153 height 153
click at [624, 309] on input "f. -7" at bounding box center [623, 305] width 1 height 8
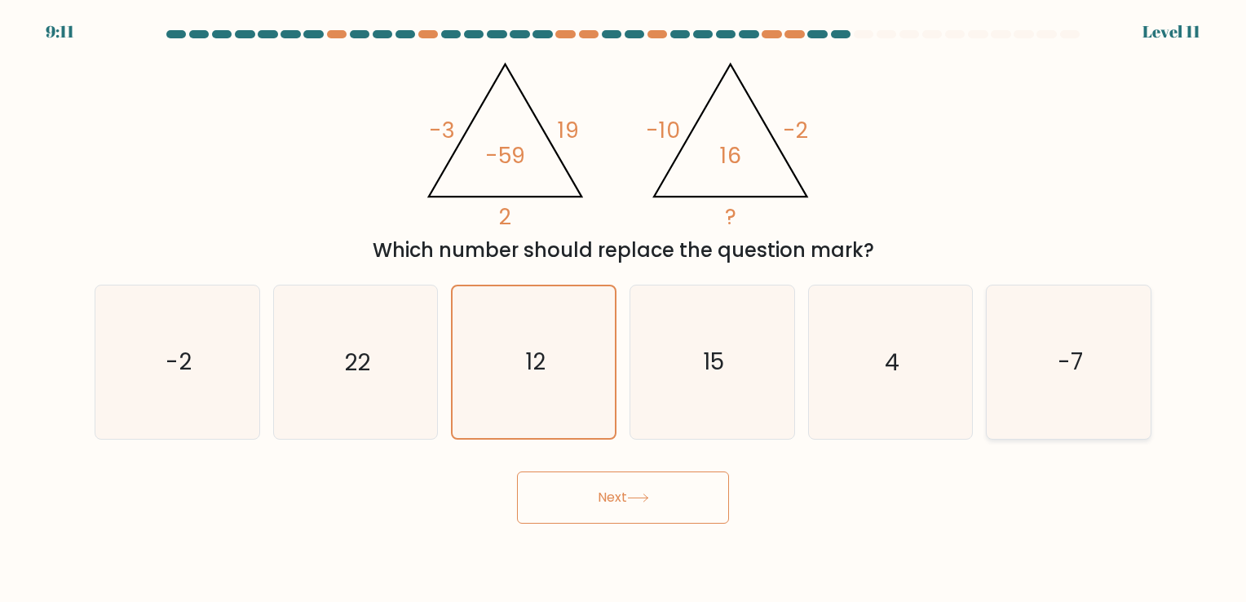
radio input "true"
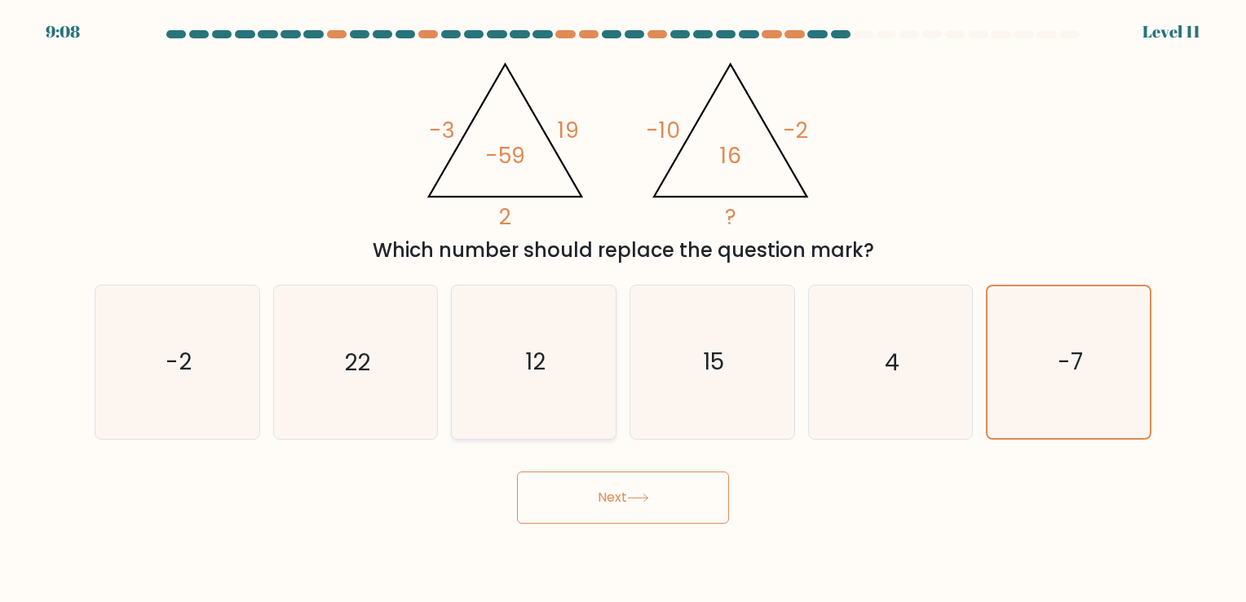
click at [542, 378] on icon "12" at bounding box center [534, 362] width 153 height 153
click at [623, 309] on input "c. 12" at bounding box center [623, 305] width 1 height 8
radio input "true"
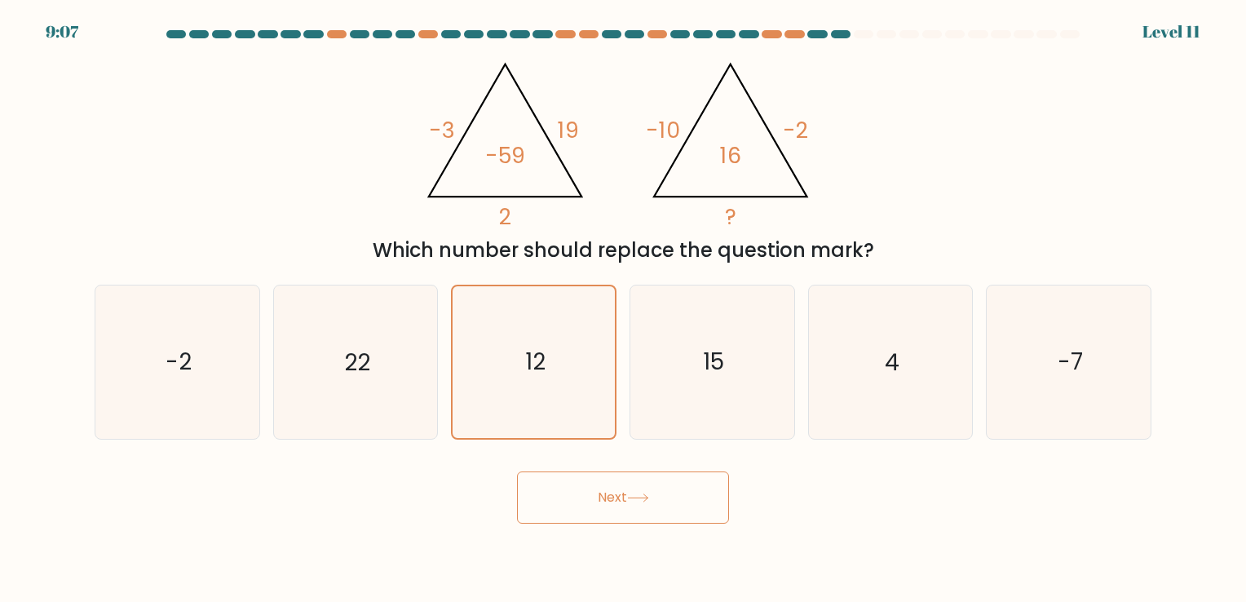
click at [573, 518] on button "Next" at bounding box center [623, 498] width 212 height 52
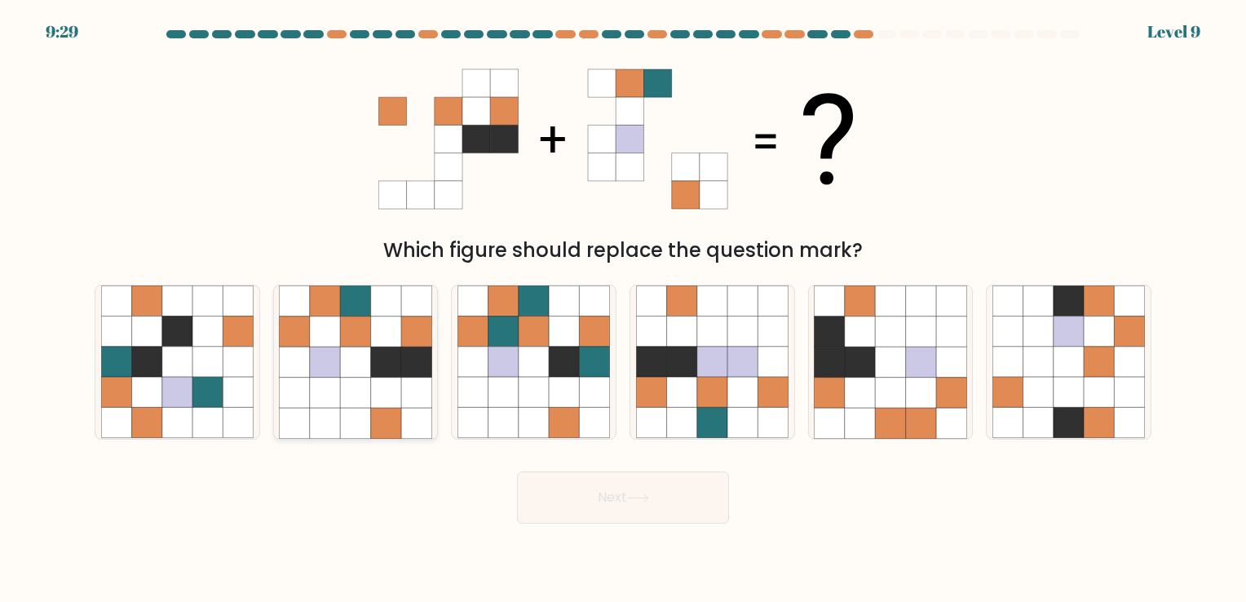
click at [330, 380] on icon at bounding box center [325, 393] width 30 height 30
click at [623, 309] on input "b." at bounding box center [623, 305] width 1 height 8
radio input "true"
click at [693, 517] on button "Next" at bounding box center [623, 498] width 212 height 52
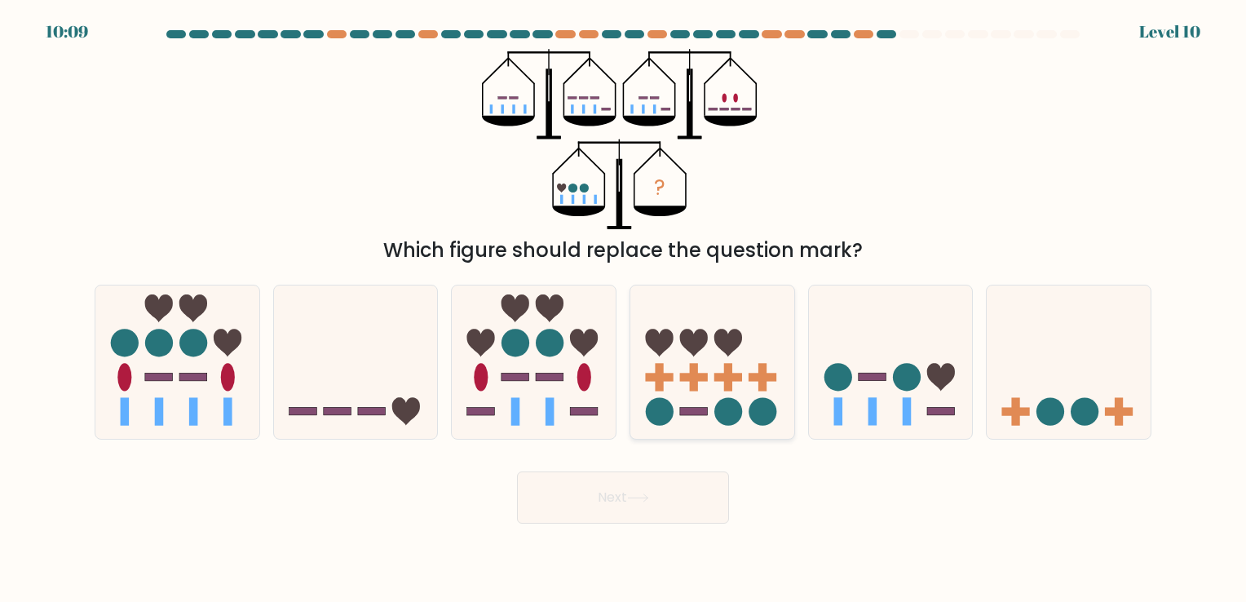
click at [675, 364] on icon at bounding box center [713, 361] width 164 height 135
click at [624, 309] on input "d." at bounding box center [623, 305] width 1 height 8
radio input "true"
click at [629, 501] on button "Next" at bounding box center [623, 498] width 212 height 52
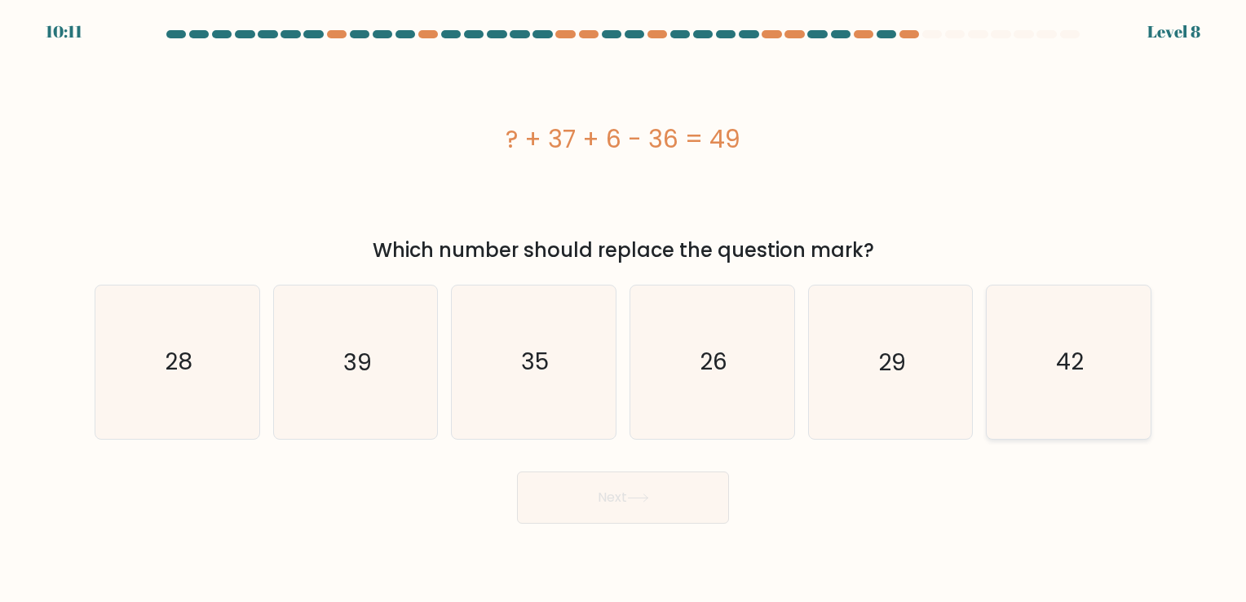
click at [1106, 325] on icon "42" at bounding box center [1069, 362] width 153 height 153
click at [624, 309] on input "f. 42" at bounding box center [623, 305] width 1 height 8
radio input "true"
click at [691, 517] on button "Next" at bounding box center [623, 498] width 212 height 52
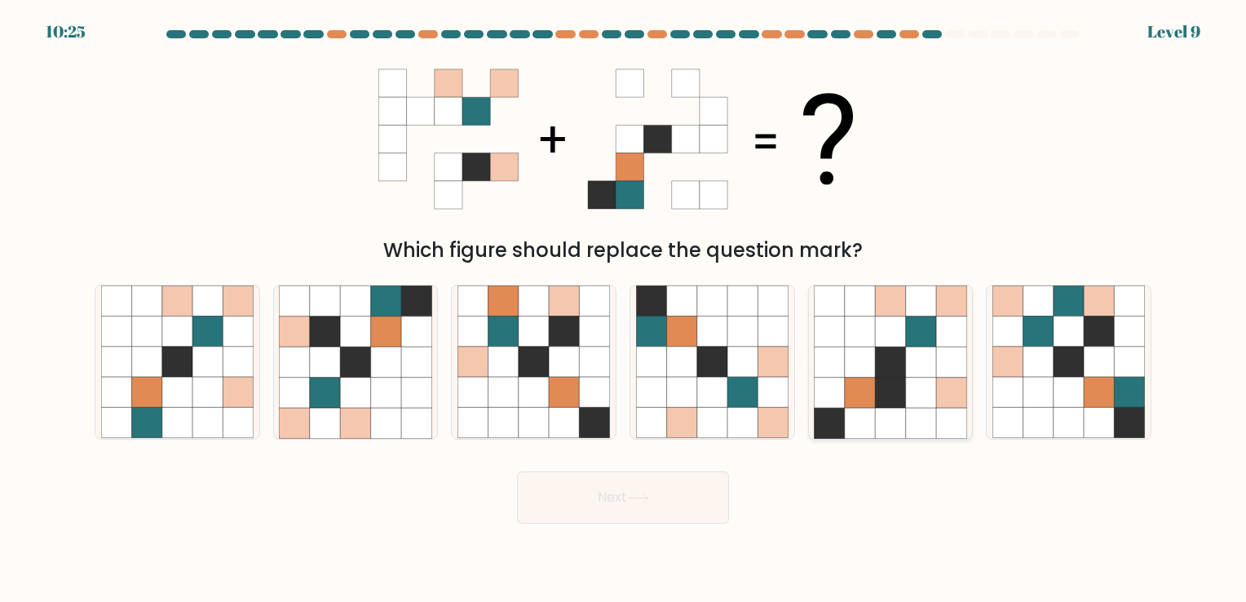
click at [907, 410] on icon at bounding box center [921, 423] width 30 height 30
click at [624, 309] on input "e." at bounding box center [623, 305] width 1 height 8
radio input "true"
click at [904, 412] on icon at bounding box center [890, 423] width 30 height 30
click at [624, 309] on input "e." at bounding box center [623, 305] width 1 height 8
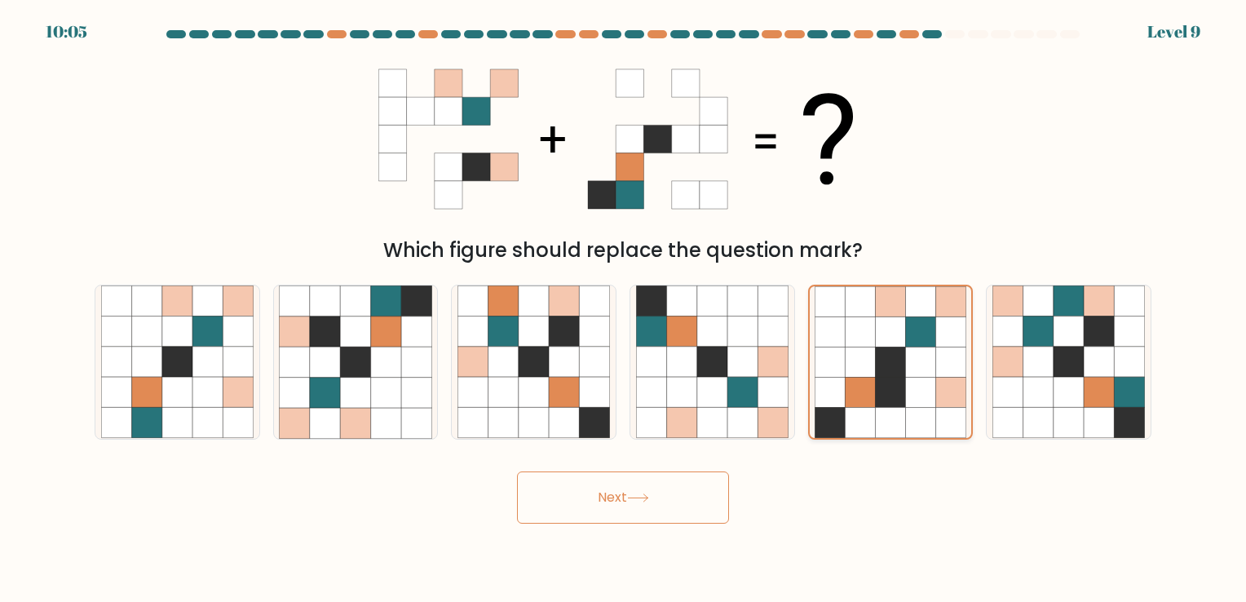
click at [904, 412] on icon at bounding box center [890, 423] width 30 height 30
click at [624, 309] on input "e." at bounding box center [623, 305] width 1 height 8
click at [242, 365] on icon at bounding box center [238, 362] width 30 height 30
click at [623, 309] on input "a." at bounding box center [623, 305] width 1 height 8
radio input "true"
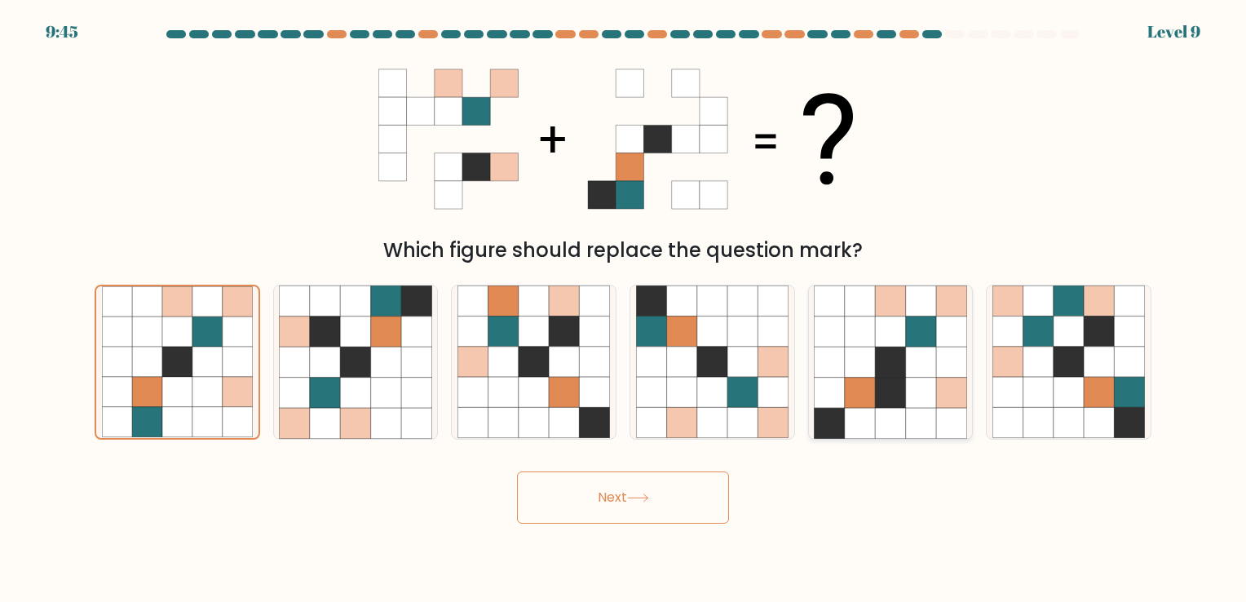
click at [910, 403] on icon at bounding box center [921, 393] width 30 height 30
click at [624, 309] on input "e." at bounding box center [623, 305] width 1 height 8
radio input "true"
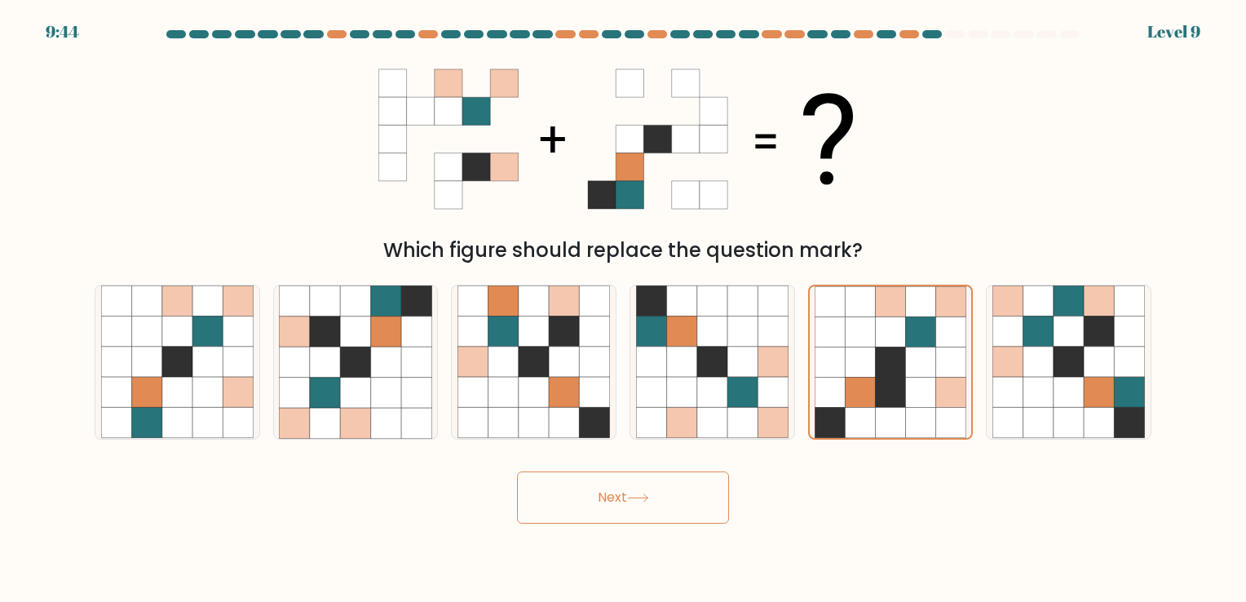
click at [591, 493] on button "Next" at bounding box center [623, 498] width 212 height 52
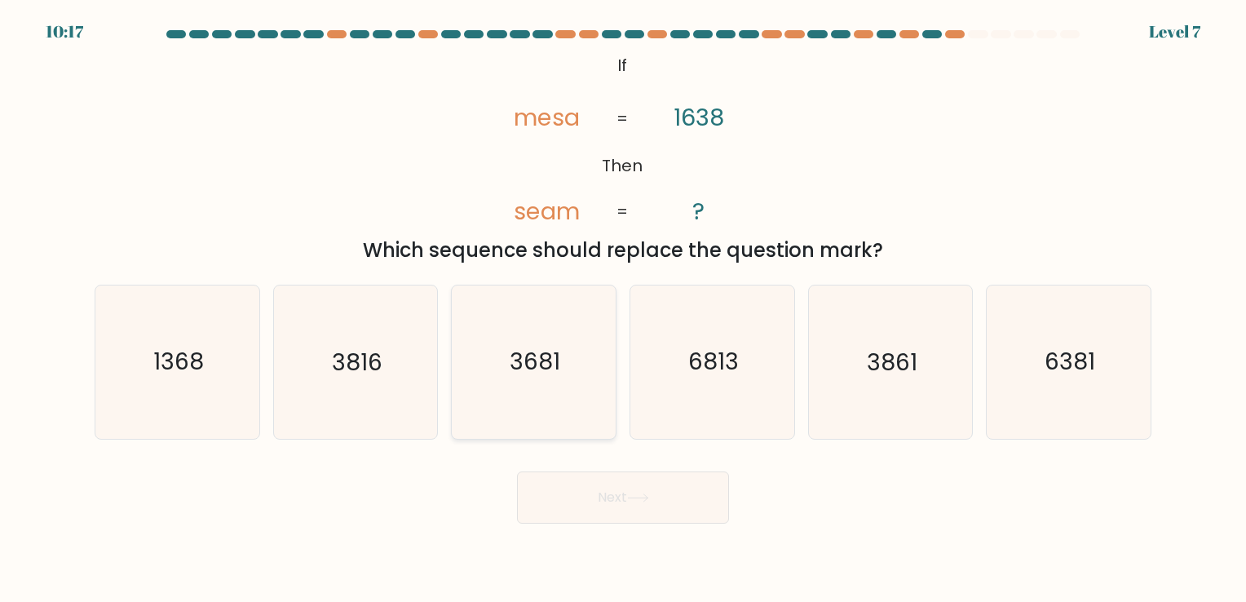
click at [561, 387] on icon "3681" at bounding box center [534, 362] width 153 height 153
click at [623, 309] on input "c. 3681" at bounding box center [623, 305] width 1 height 8
radio input "true"
click at [597, 486] on button "Next" at bounding box center [623, 498] width 212 height 52
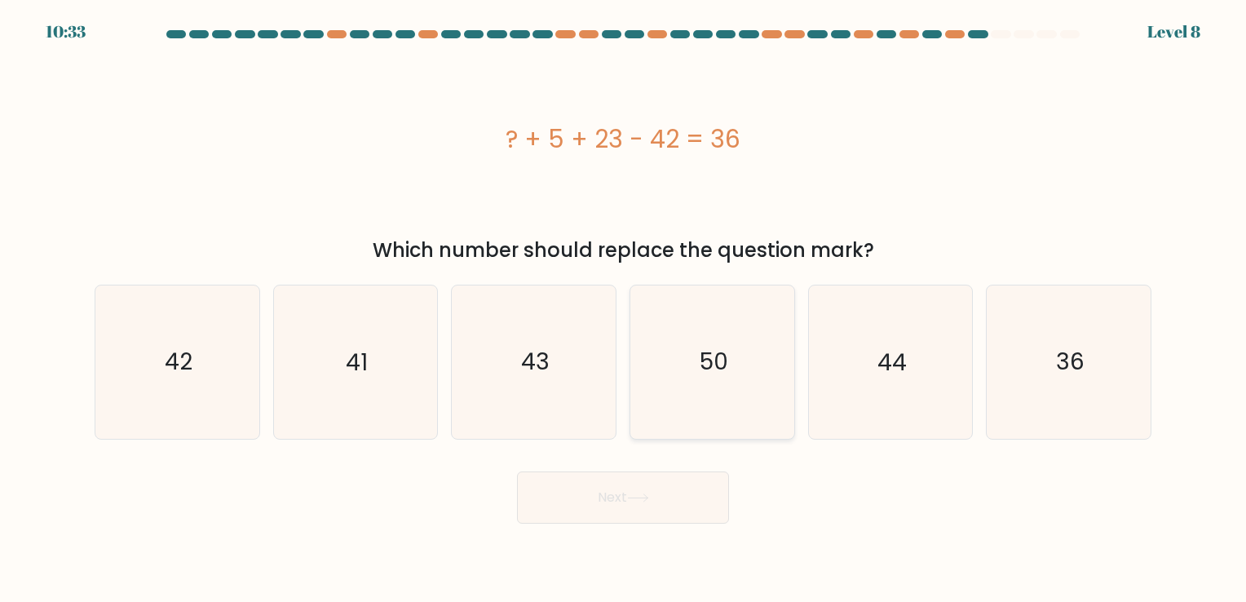
click at [744, 380] on icon "50" at bounding box center [712, 362] width 153 height 153
click at [624, 309] on input "d. 50" at bounding box center [623, 305] width 1 height 8
radio input "true"
click at [661, 480] on button "Next" at bounding box center [623, 498] width 212 height 52
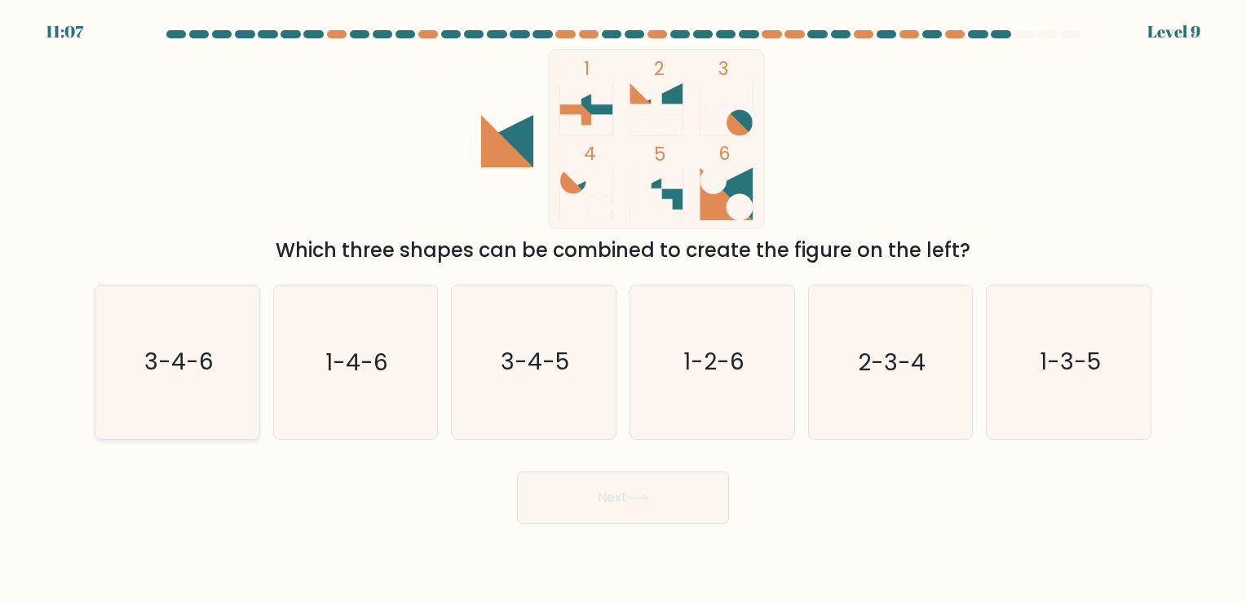
click at [166, 370] on text "3-4-6" at bounding box center [178, 363] width 69 height 32
click at [623, 309] on input "a. 3-4-6" at bounding box center [623, 305] width 1 height 8
radio input "true"
click at [597, 491] on button "Next" at bounding box center [623, 498] width 212 height 52
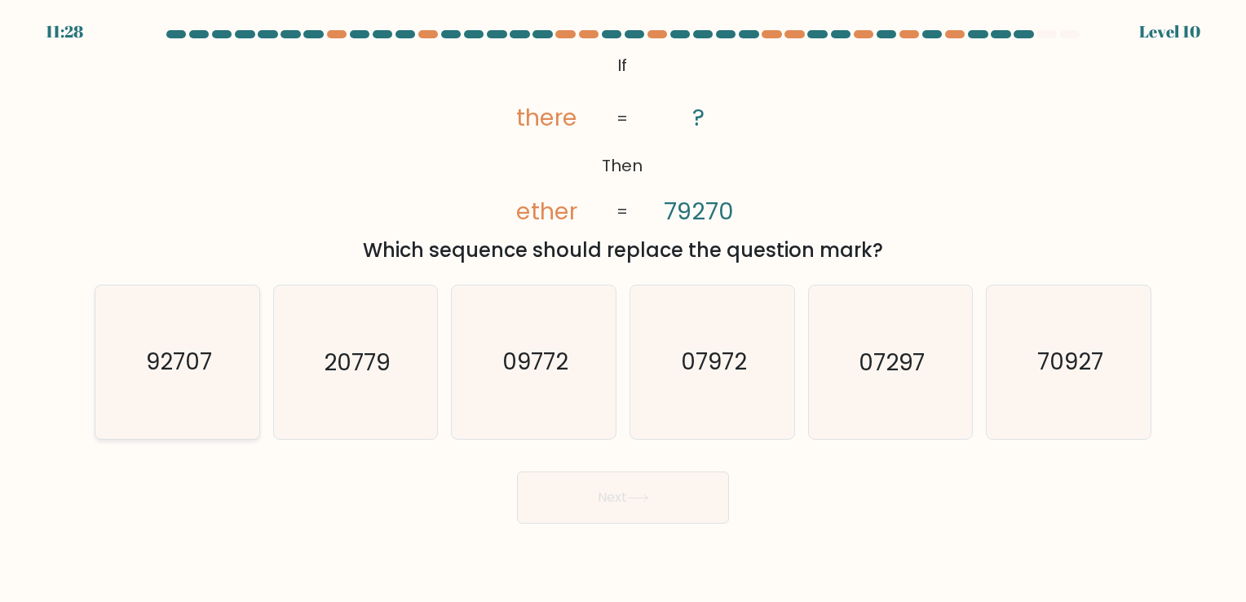
click at [144, 350] on icon "92707" at bounding box center [177, 362] width 153 height 153
click at [623, 309] on input "a. 92707" at bounding box center [623, 305] width 1 height 8
radio input "true"
click at [633, 507] on button "Next" at bounding box center [623, 498] width 212 height 52
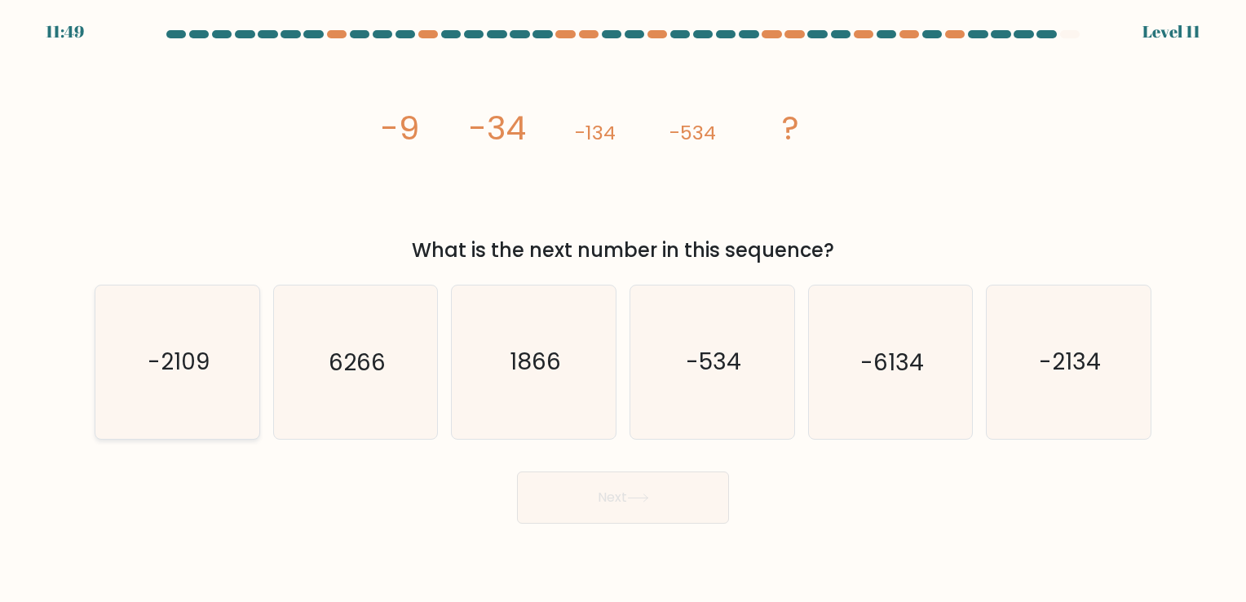
click at [203, 366] on text "-2109" at bounding box center [179, 363] width 62 height 32
click at [623, 309] on input "a. -2109" at bounding box center [623, 305] width 1 height 8
radio input "true"
click at [1100, 340] on icon "-2134" at bounding box center [1069, 362] width 153 height 153
click at [624, 309] on input "f. -2134" at bounding box center [623, 305] width 1 height 8
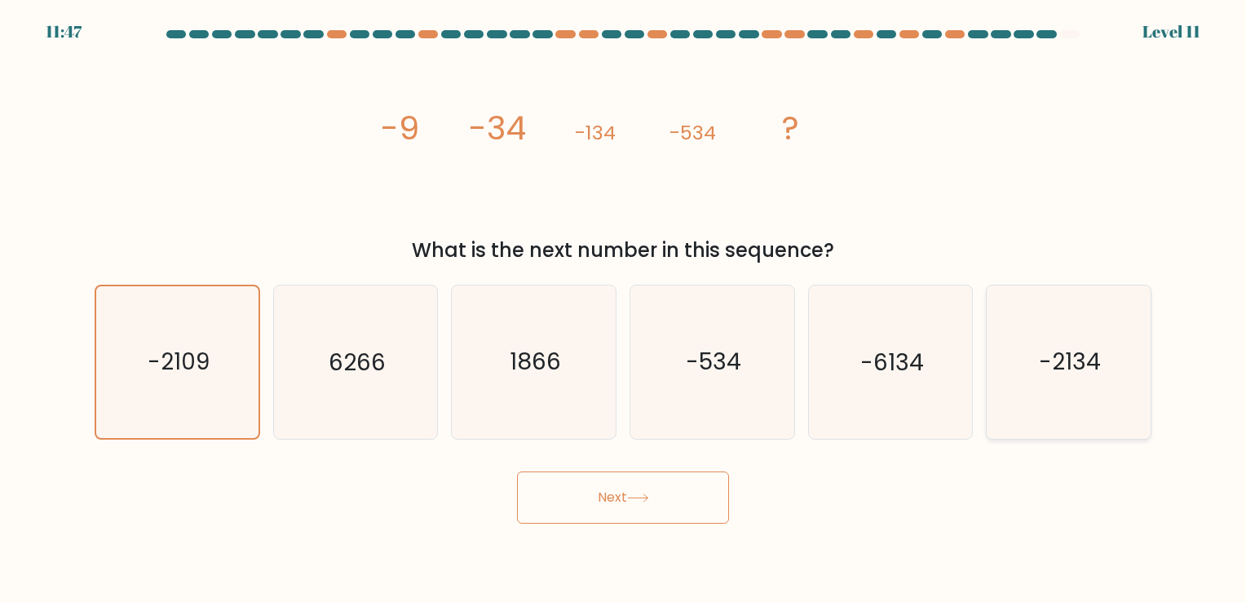
radio input "true"
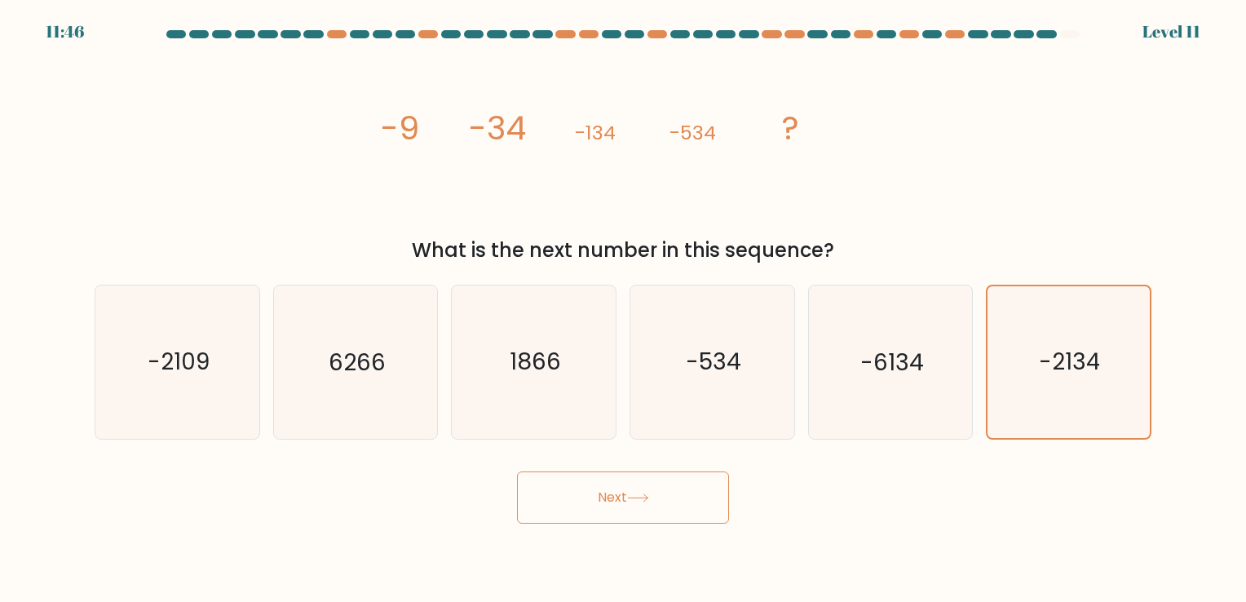
click at [666, 482] on button "Next" at bounding box center [623, 498] width 212 height 52
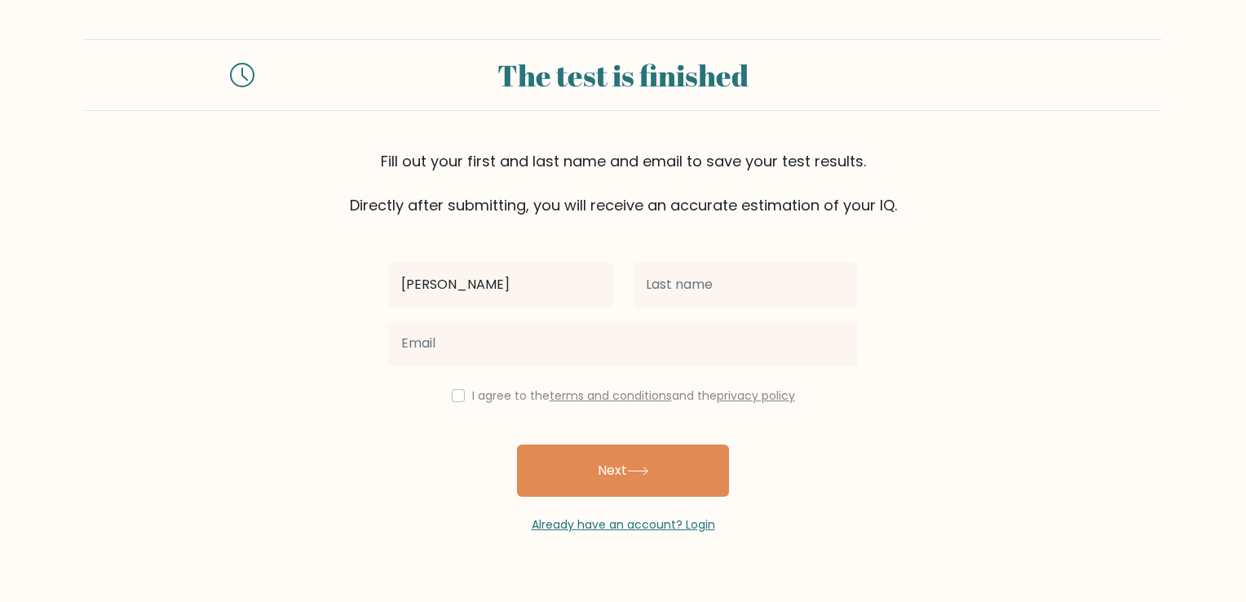
type input "[PERSON_NAME]"
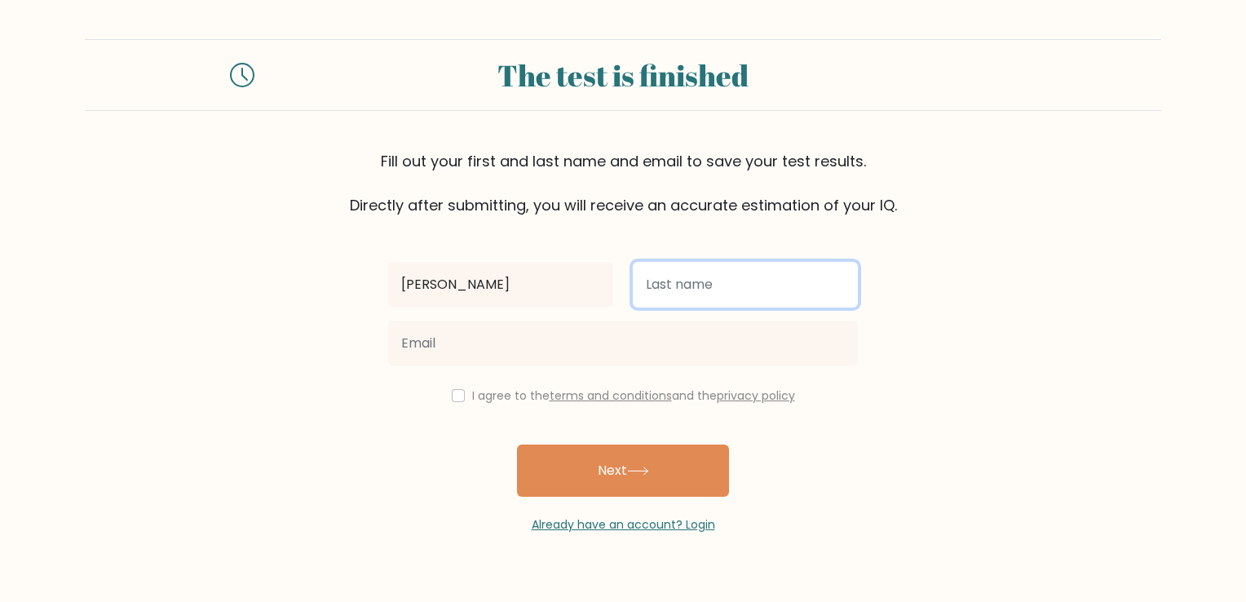
click at [663, 292] on input "text" at bounding box center [745, 285] width 225 height 46
type input "[PERSON_NAME]"
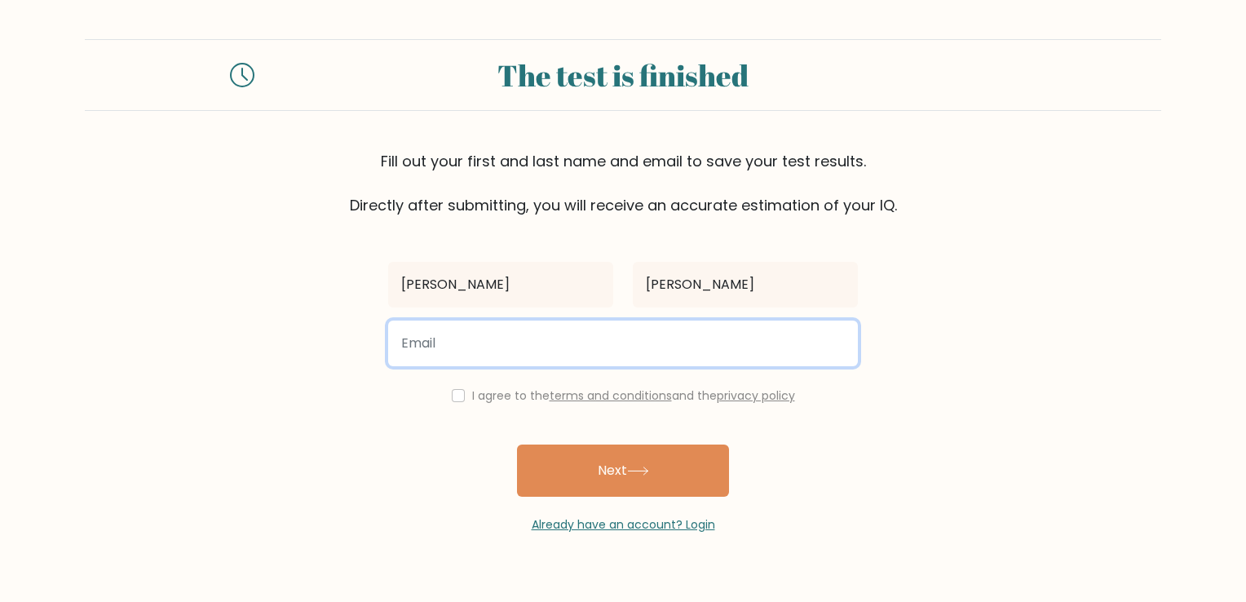
click at [578, 341] on input "email" at bounding box center [623, 344] width 470 height 46
type input "sgoodin25@unity.edu"
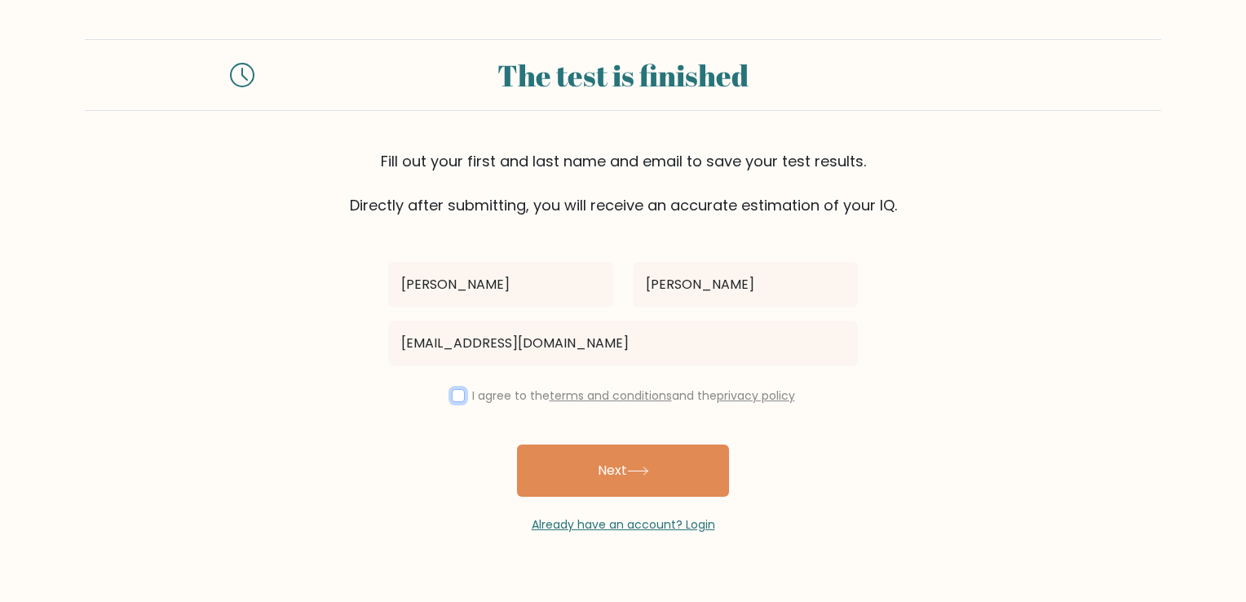
click at [458, 399] on input "checkbox" at bounding box center [458, 395] width 13 height 13
checkbox input "true"
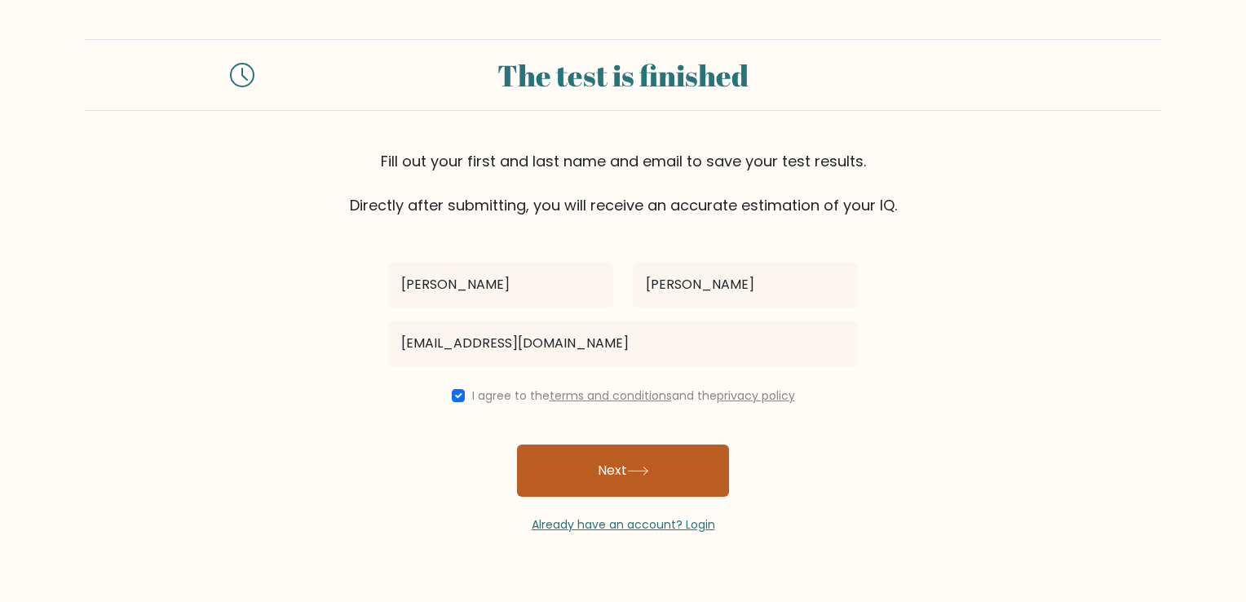
click at [571, 462] on button "Next" at bounding box center [623, 471] width 212 height 52
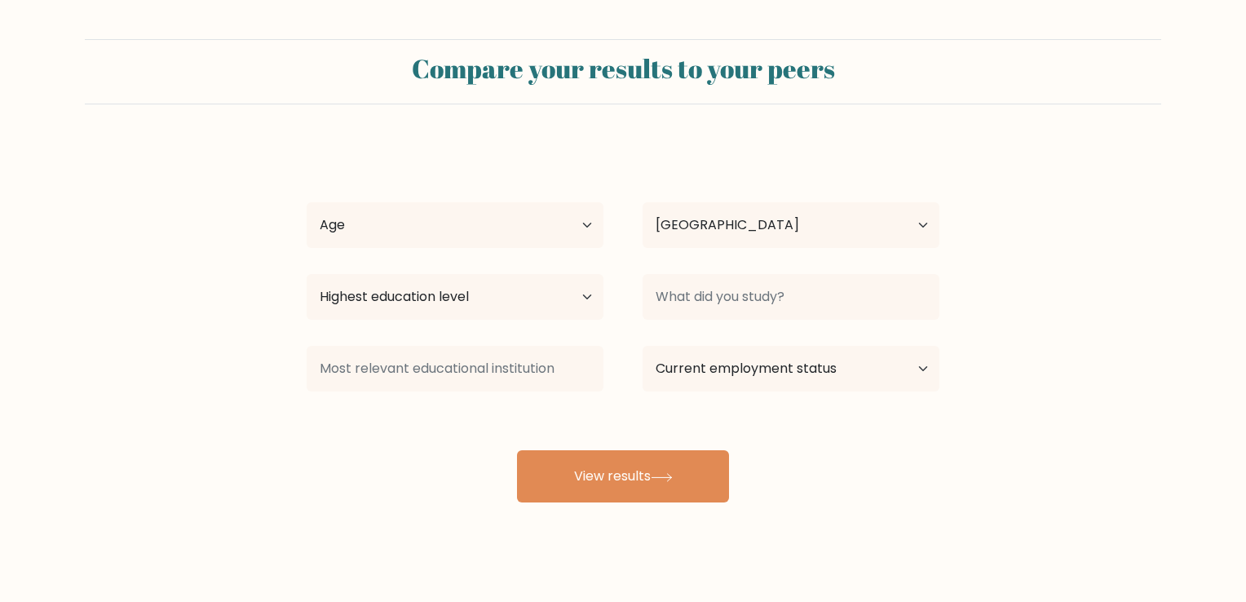
select select "US"
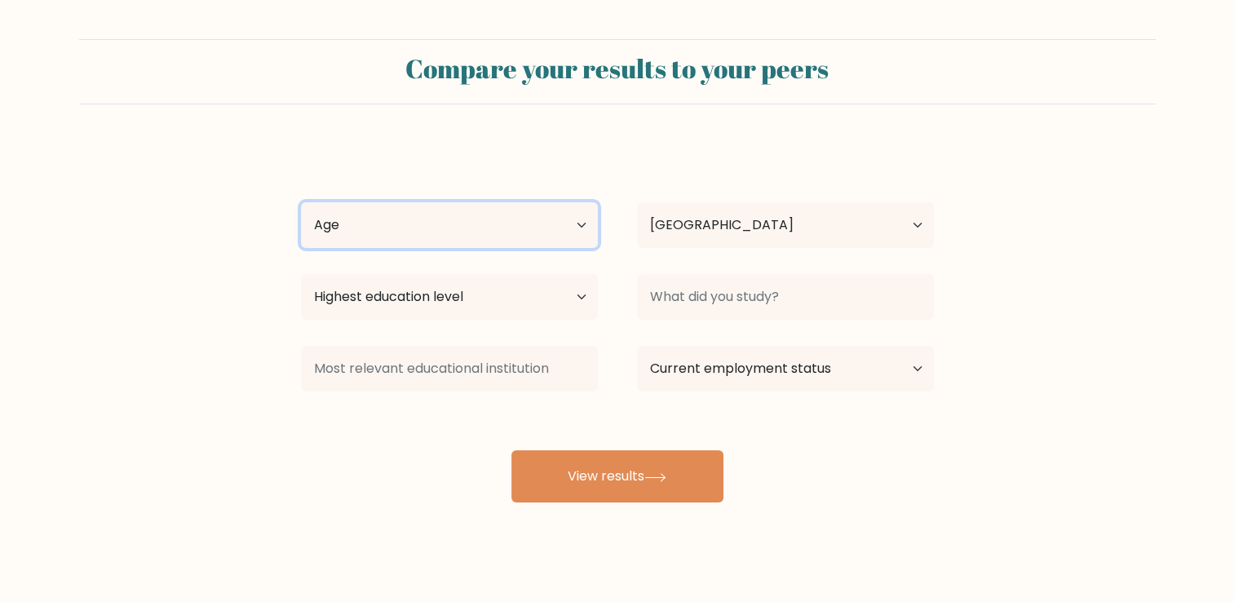
click at [520, 219] on select "Age Under 18 years old 18-24 years old 25-34 years old 35-44 years old 45-54 ye…" at bounding box center [449, 225] width 297 height 46
select select "25_34"
click at [301, 202] on select "Age Under 18 years old 18-24 years old 25-34 years old 35-44 years old 45-54 ye…" at bounding box center [449, 225] width 297 height 46
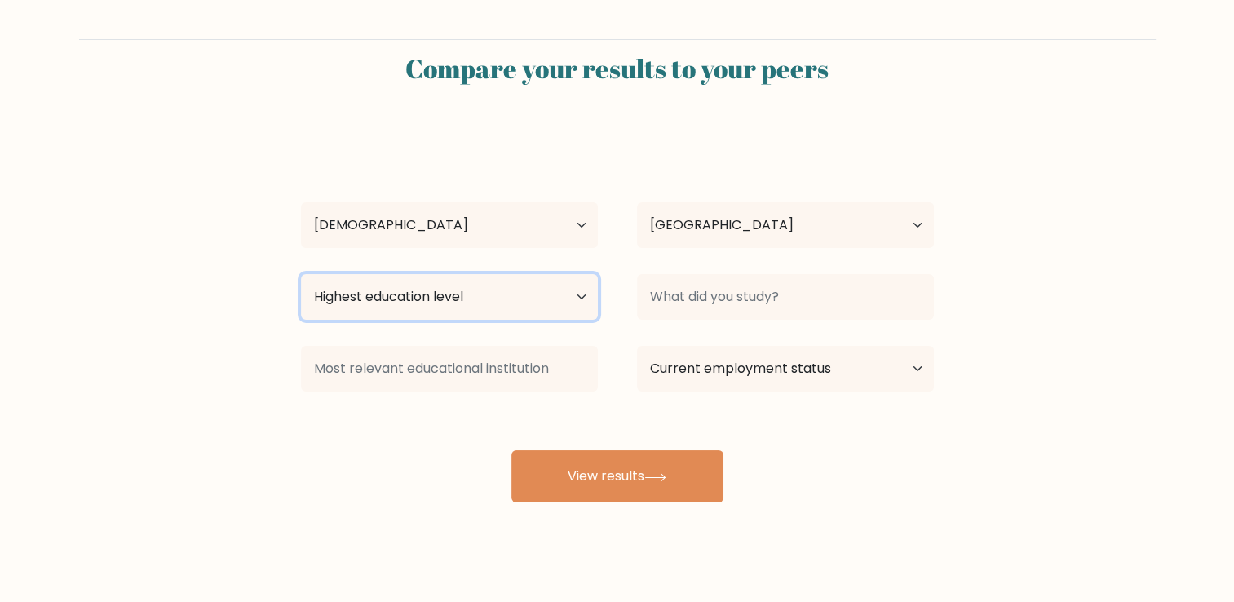
click at [485, 303] on select "Highest education level No schooling Primary Lower Secondary Upper Secondary Oc…" at bounding box center [449, 297] width 297 height 46
select select "upper_secondary"
click at [301, 274] on select "Highest education level No schooling Primary Lower Secondary Upper Secondary Oc…" at bounding box center [449, 297] width 297 height 46
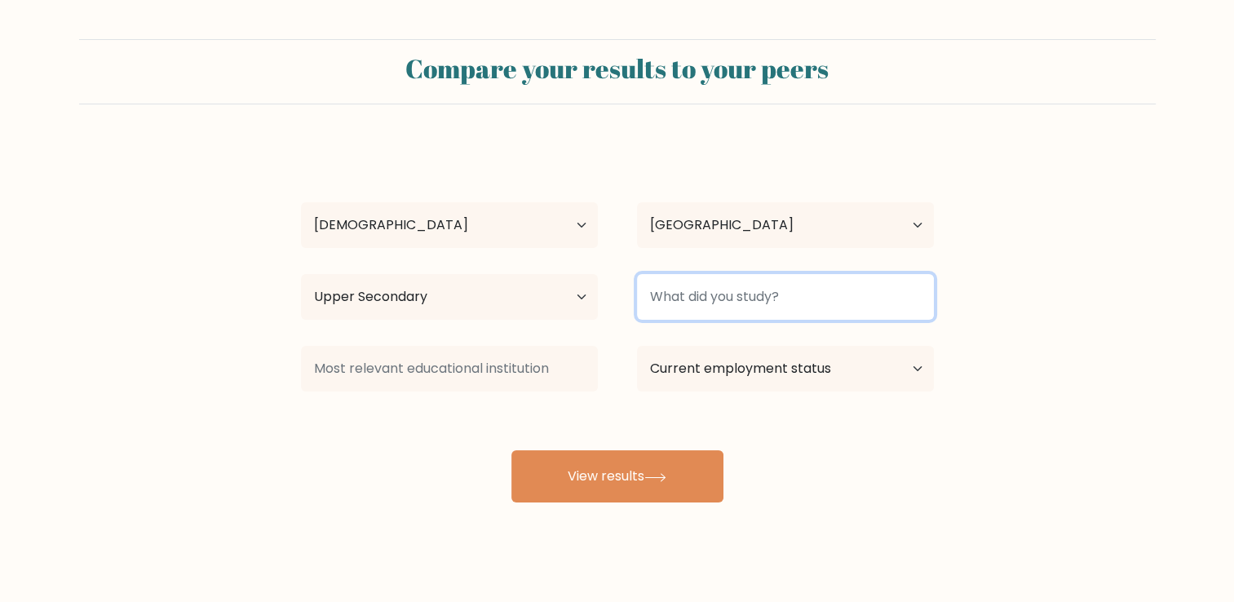
click at [779, 293] on input at bounding box center [785, 297] width 297 height 46
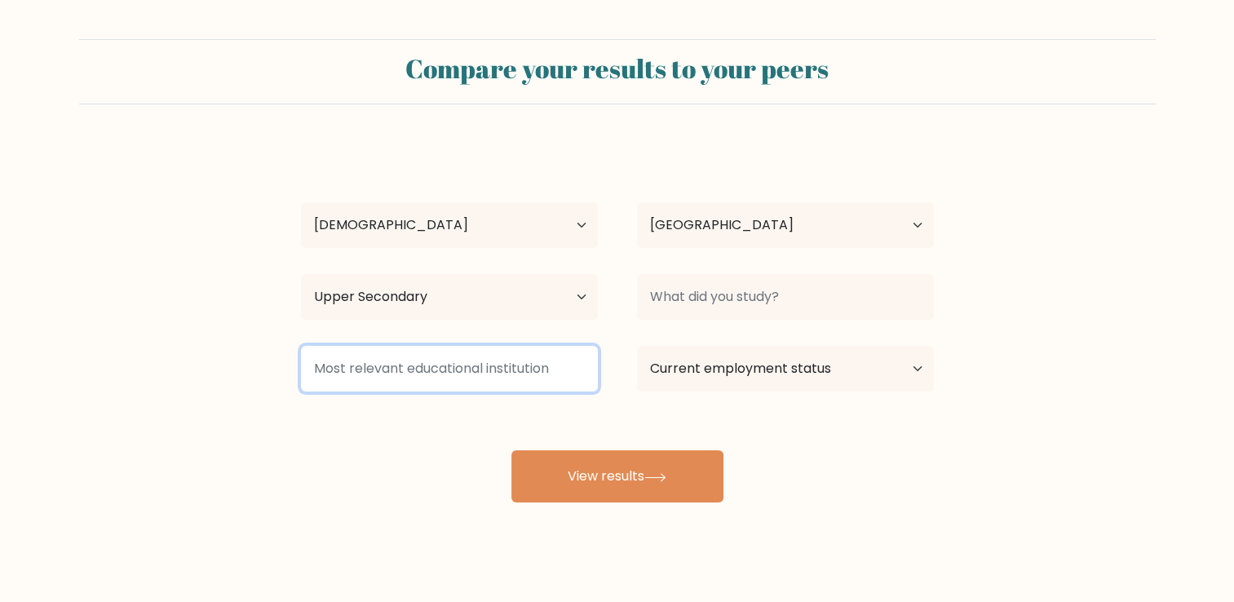
click at [560, 364] on input at bounding box center [449, 369] width 297 height 46
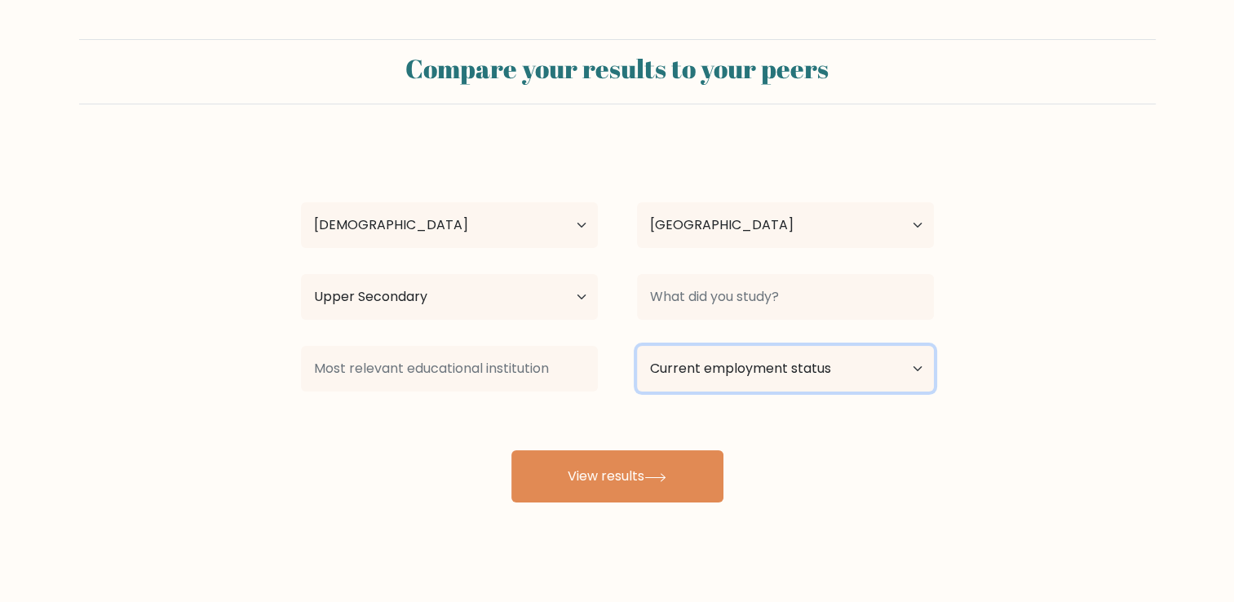
click at [720, 361] on select "Current employment status Employed Student Retired Other / prefer not to answer" at bounding box center [785, 369] width 297 height 46
select select "student"
click at [637, 346] on select "Current employment status Employed Student Retired Other / prefer not to answer" at bounding box center [785, 369] width 297 height 46
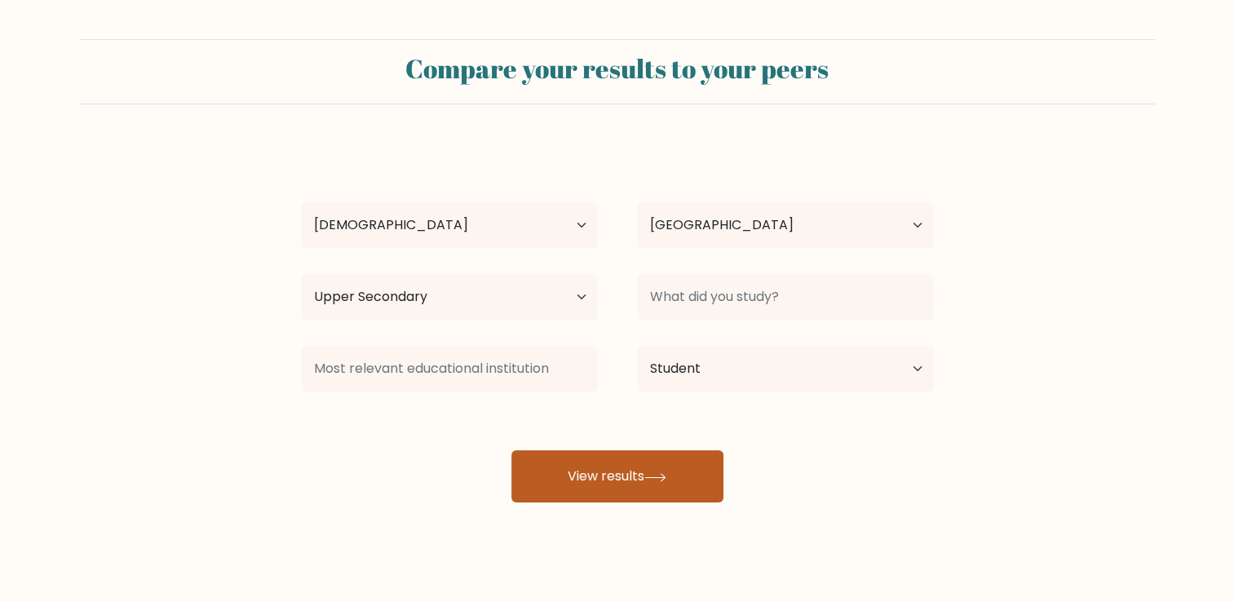
click at [681, 460] on button "View results" at bounding box center [617, 476] width 212 height 52
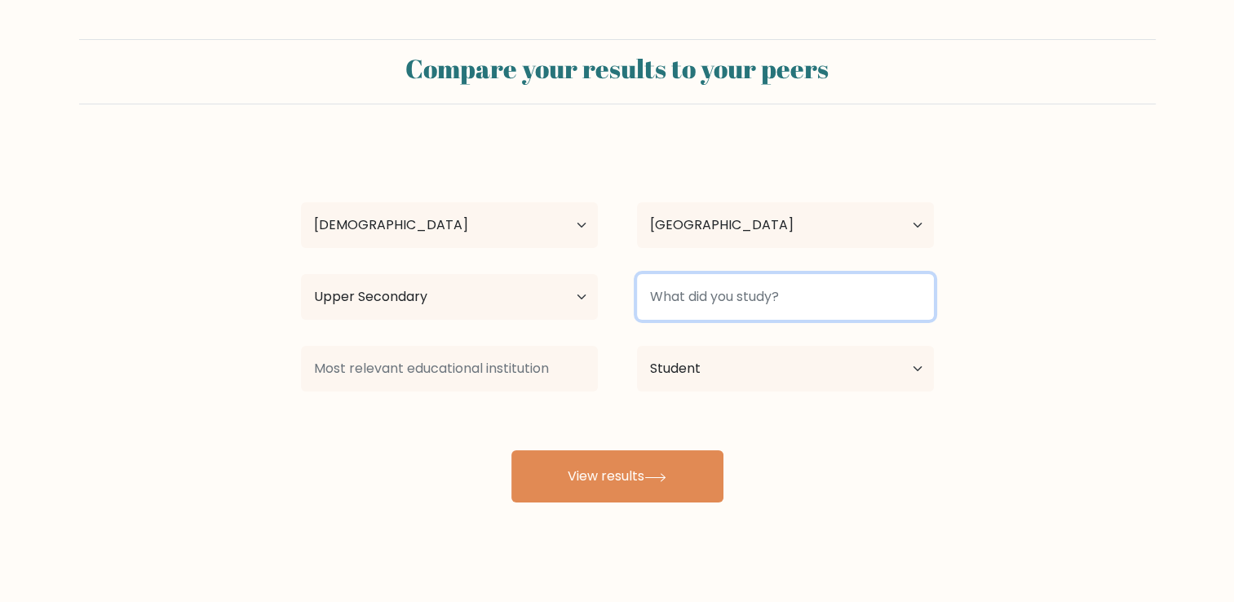
click at [768, 304] on input at bounding box center [785, 297] width 297 height 46
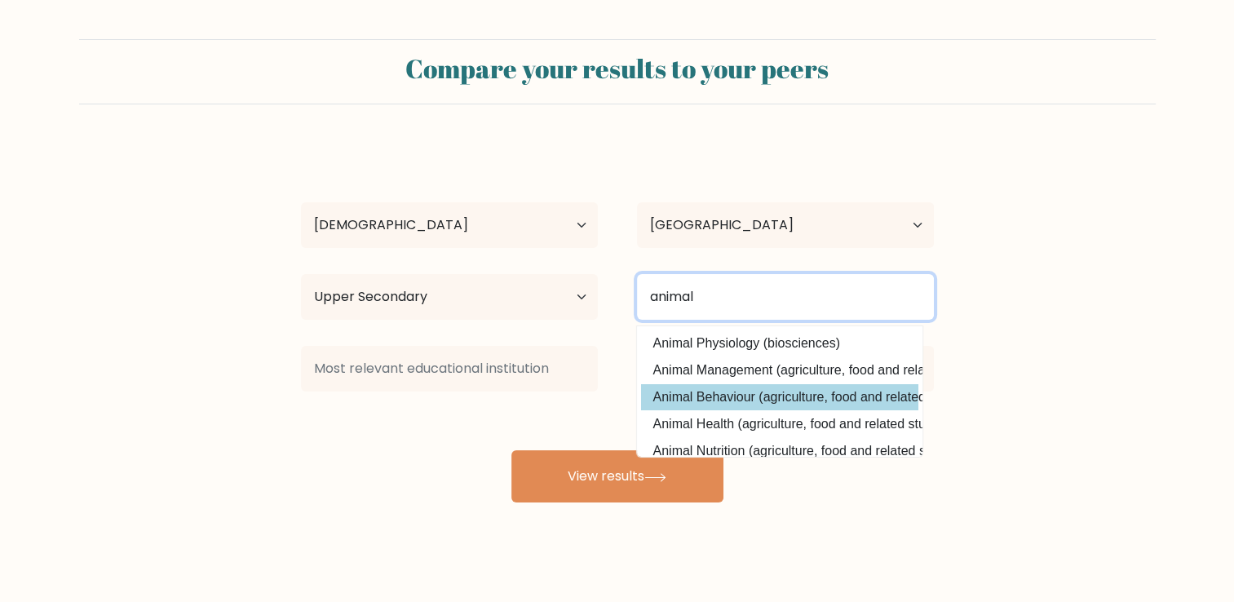
type input "animal"
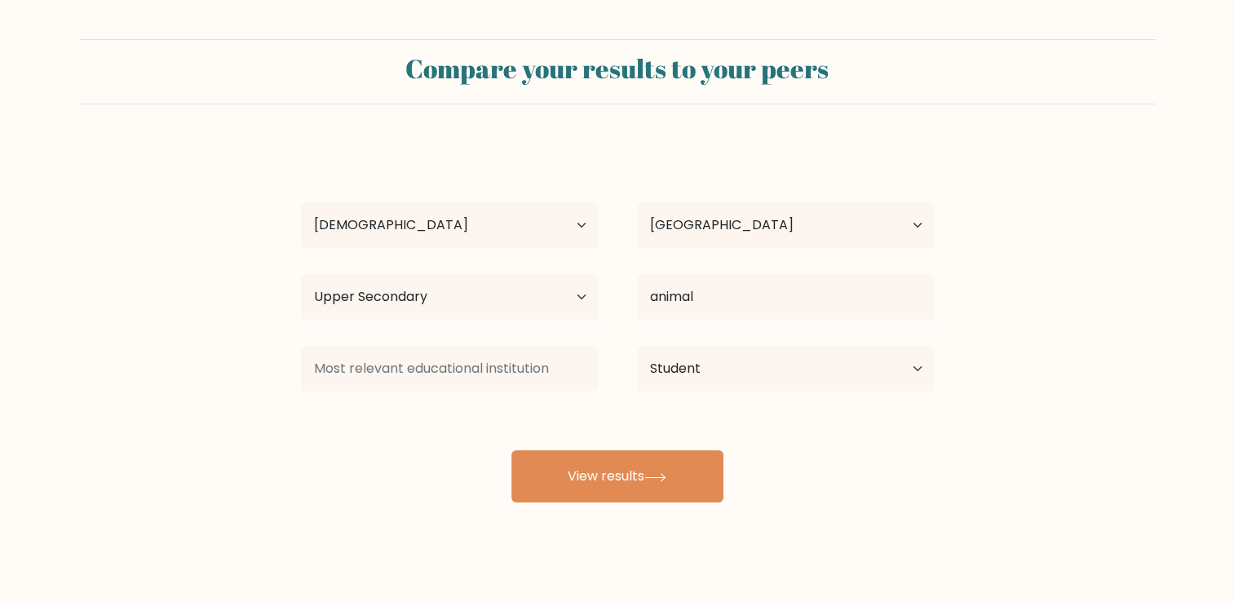
click at [778, 401] on div "Simone Goodin Age Under 18 years old 18-24 years old 25-34 years old 35-44 year…" at bounding box center [617, 323] width 653 height 359
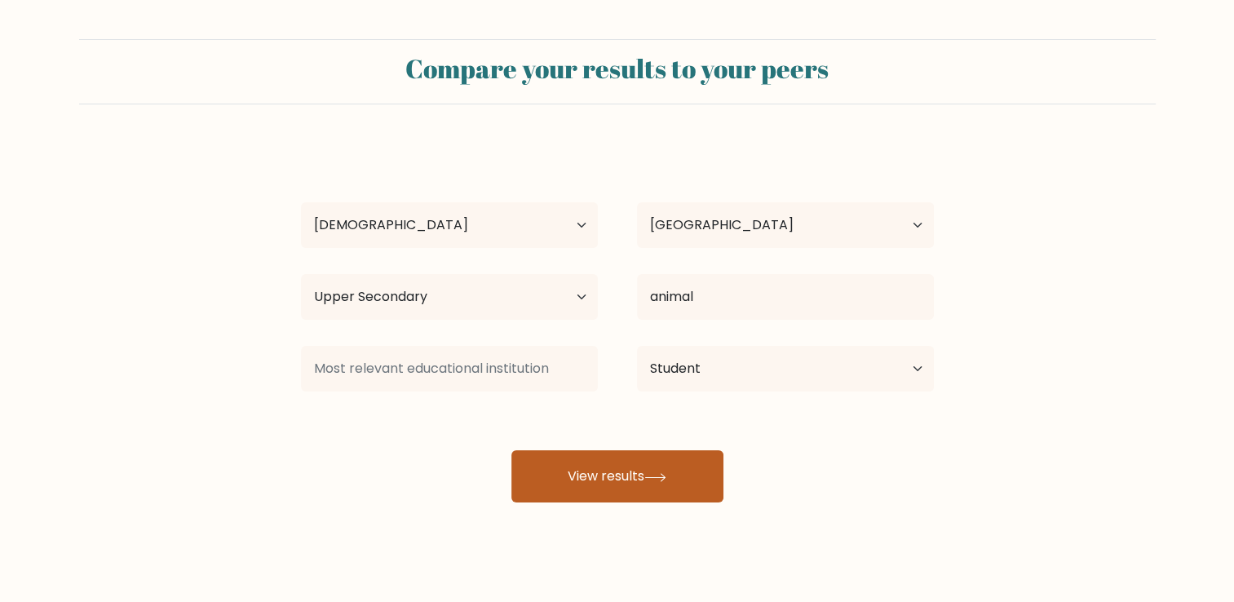
click at [689, 479] on button "View results" at bounding box center [617, 476] width 212 height 52
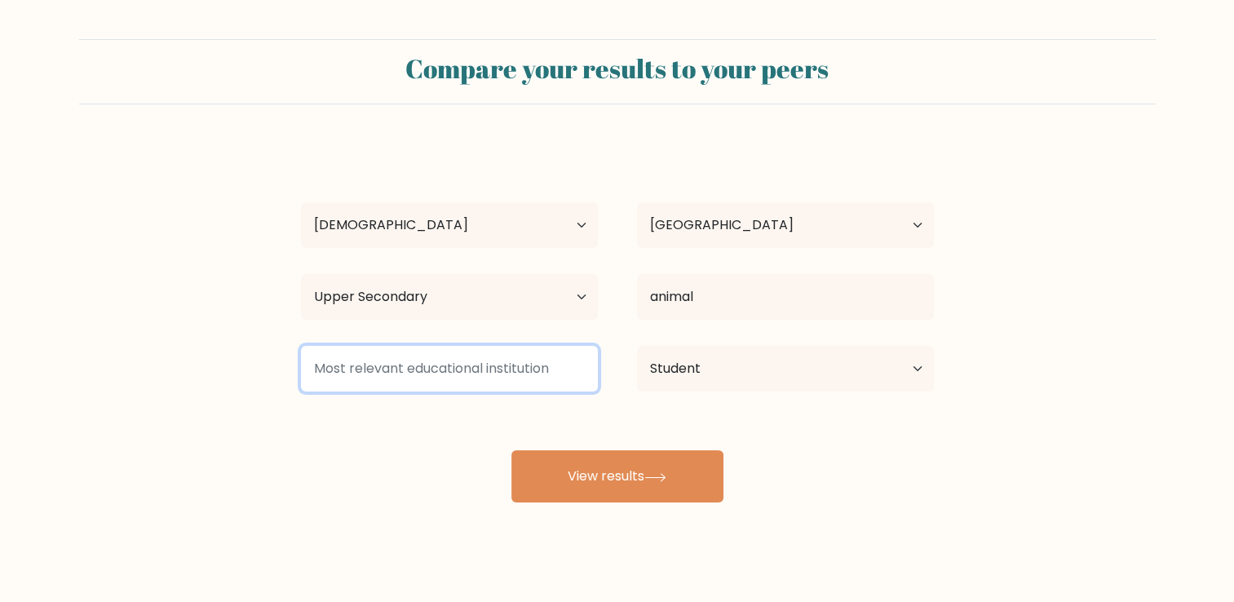
click at [516, 372] on input at bounding box center [449, 369] width 297 height 46
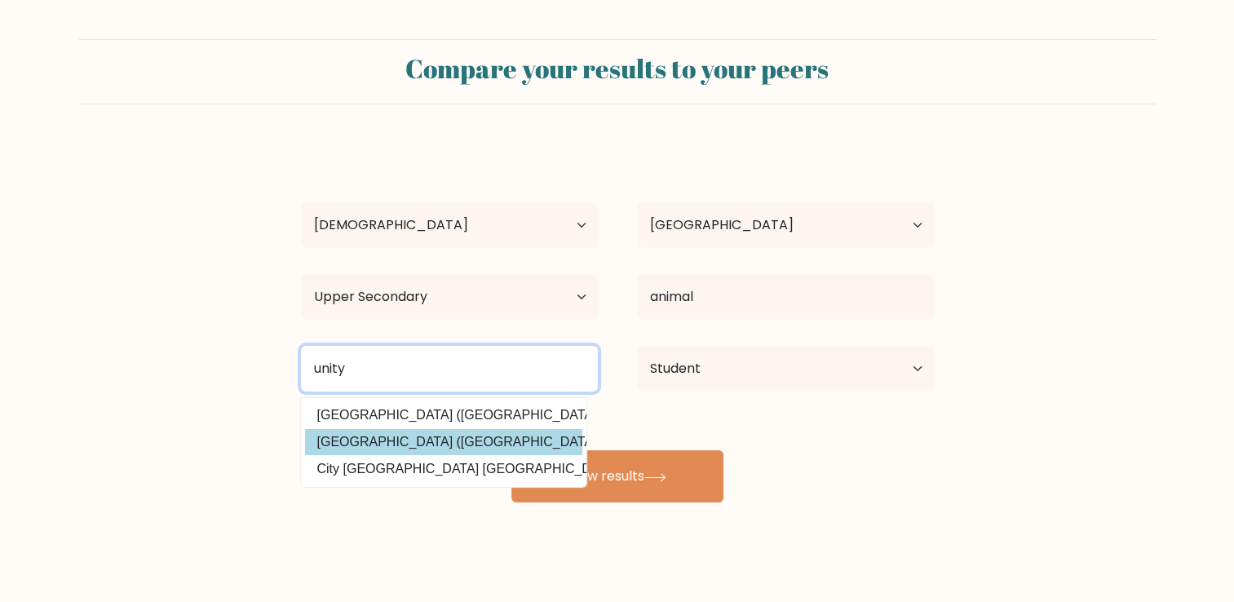
type input "unity"
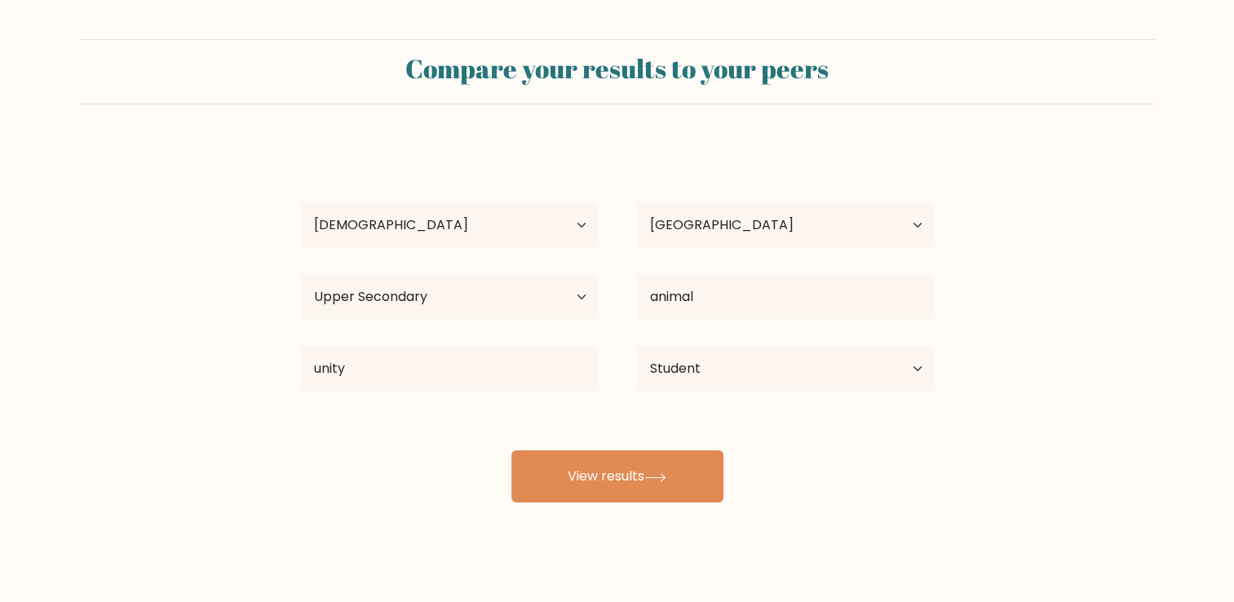
click at [476, 453] on div "Simone Goodin Age Under 18 years old 18-24 years old 25-34 years old 35-44 year…" at bounding box center [617, 323] width 653 height 359
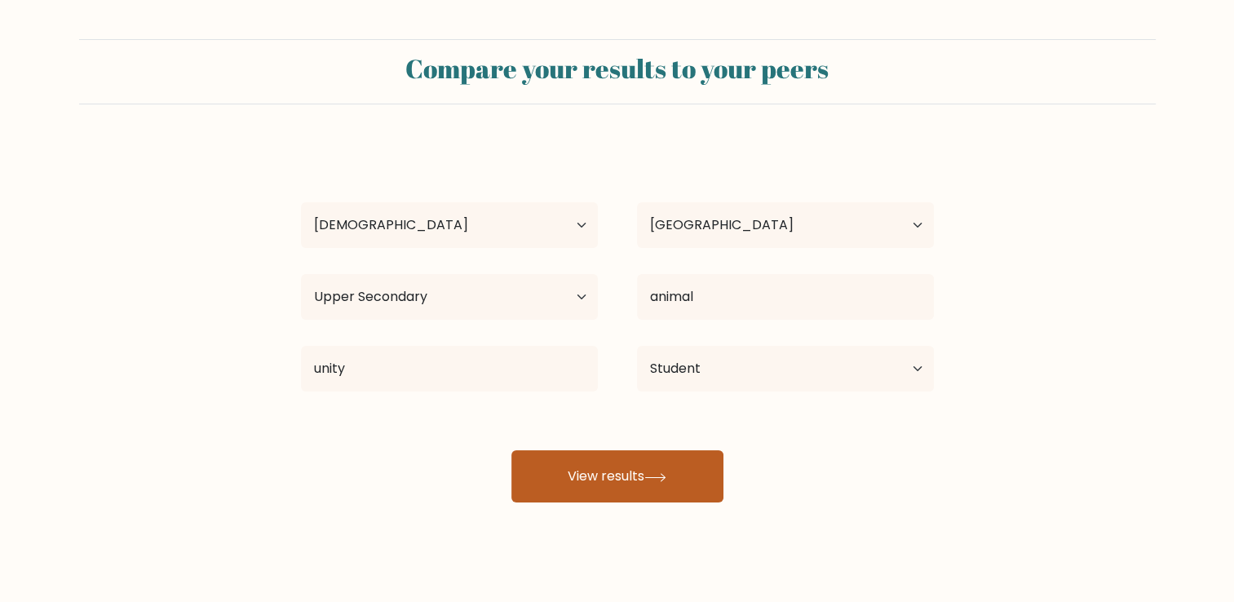
click at [635, 469] on button "View results" at bounding box center [617, 476] width 212 height 52
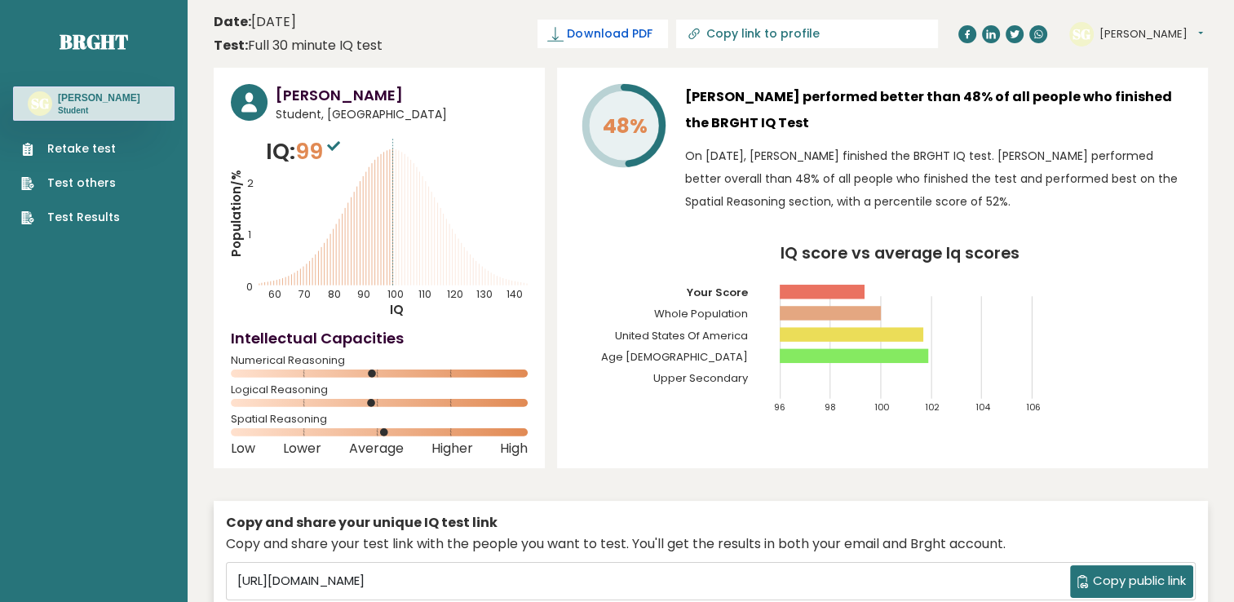
click at [652, 31] on span "Download PDF" at bounding box center [609, 33] width 85 height 17
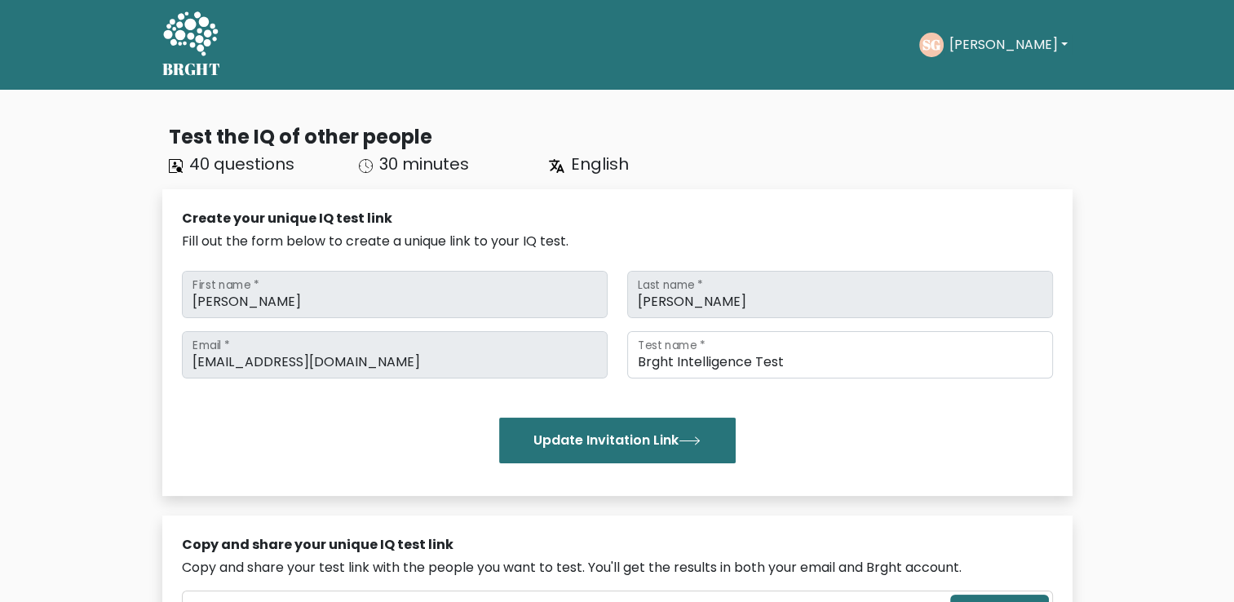
click at [169, 333] on div "Create your unique IQ test link Fill out the form below to create a unique link…" at bounding box center [617, 342] width 910 height 307
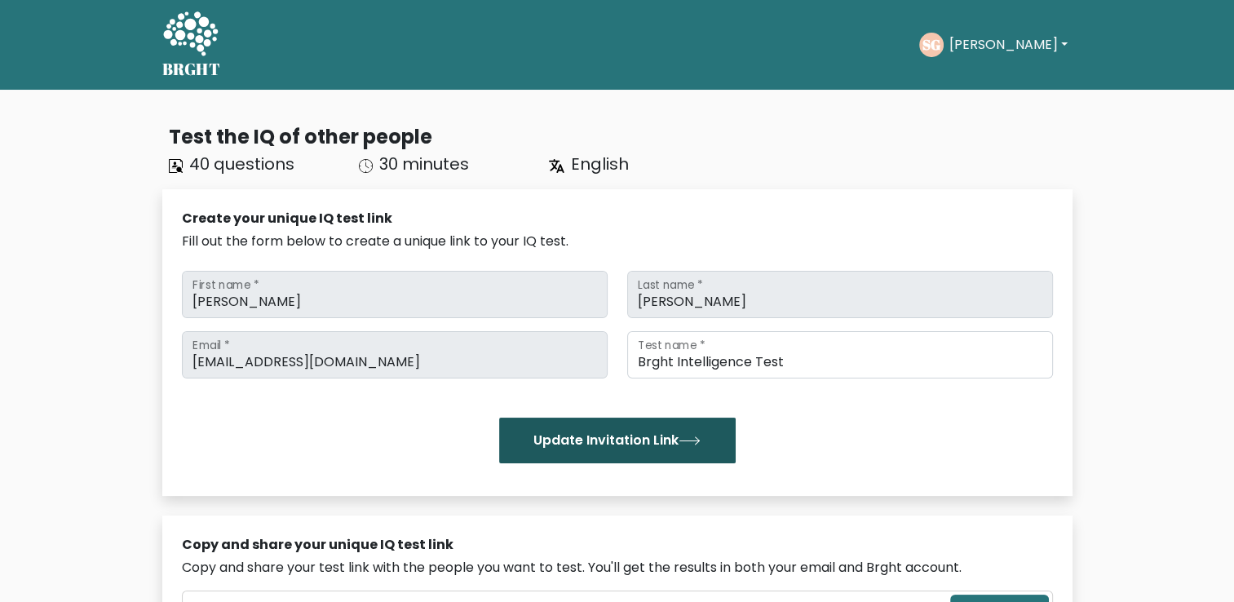
click at [559, 454] on button "Update Invitation Link" at bounding box center [617, 441] width 237 height 46
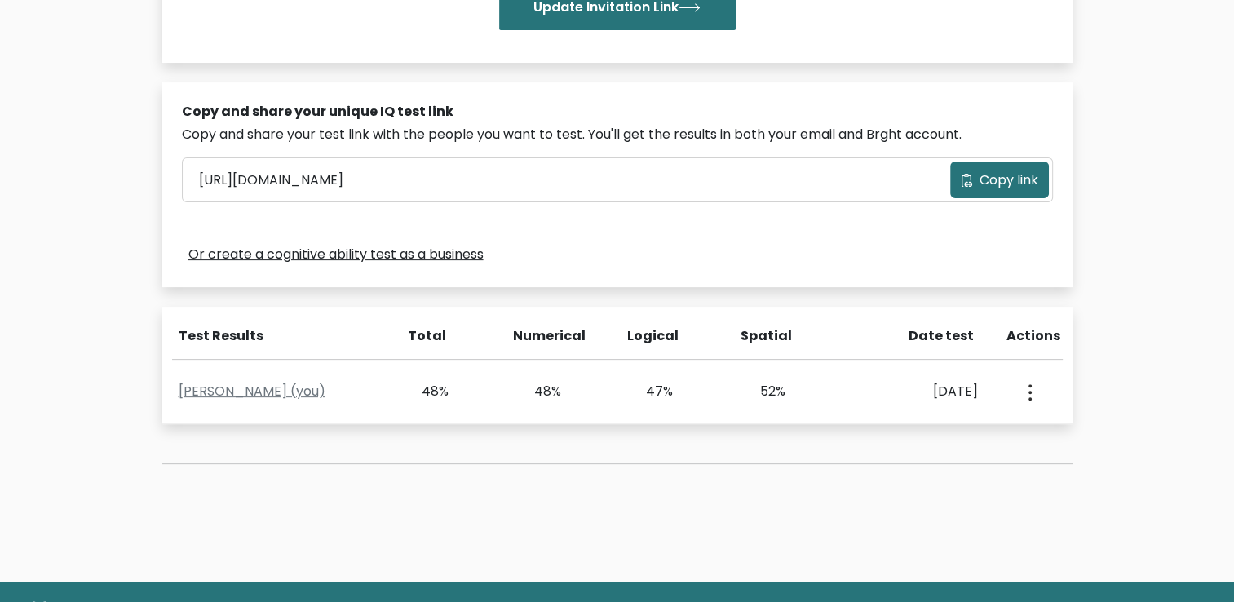
scroll to position [436, 0]
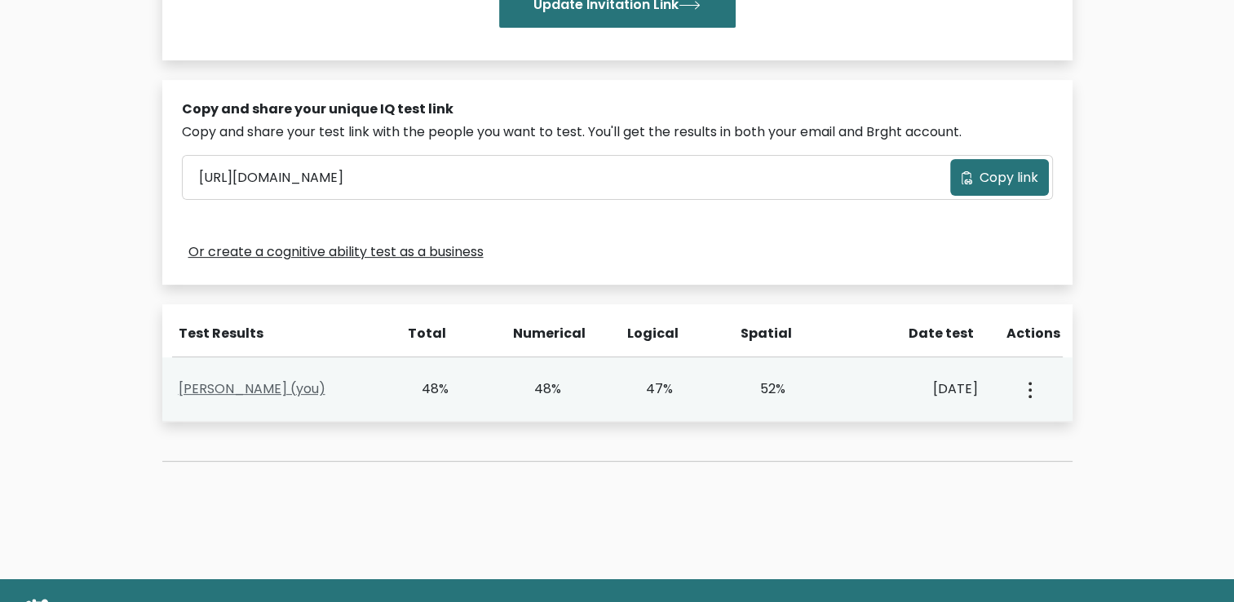
click at [278, 392] on link "[PERSON_NAME] (you)" at bounding box center [252, 388] width 147 height 19
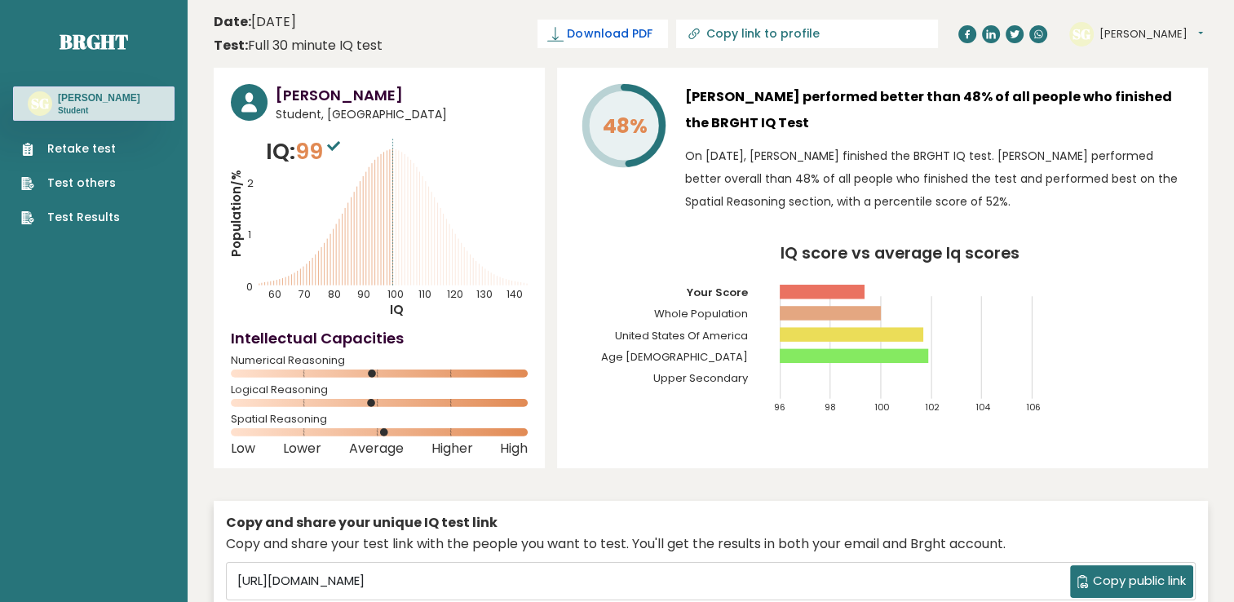
click at [652, 38] on span "Download PDF" at bounding box center [609, 33] width 85 height 17
click at [668, 34] on span "✓ Your PDF is downloaded..." at bounding box center [575, 34] width 185 height 29
